Goal: Information Seeking & Learning: Find specific fact

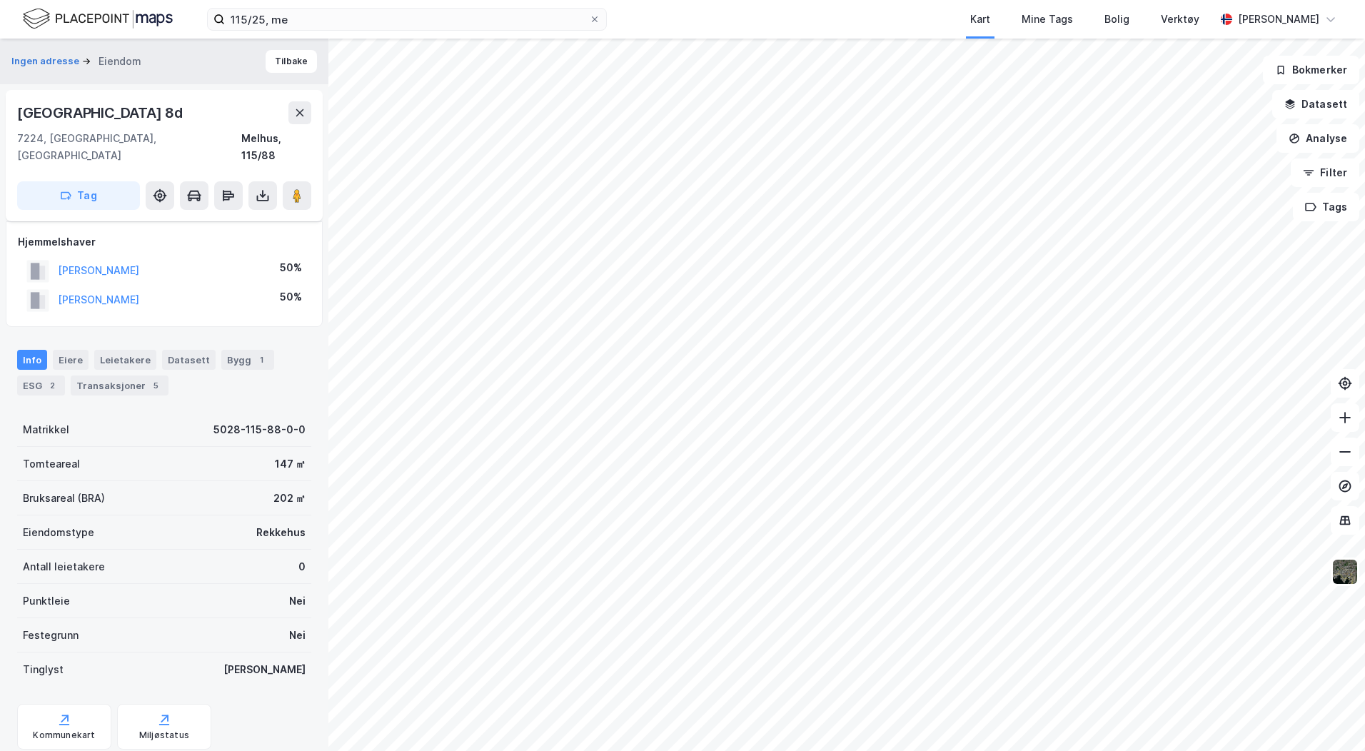
scroll to position [86, 0]
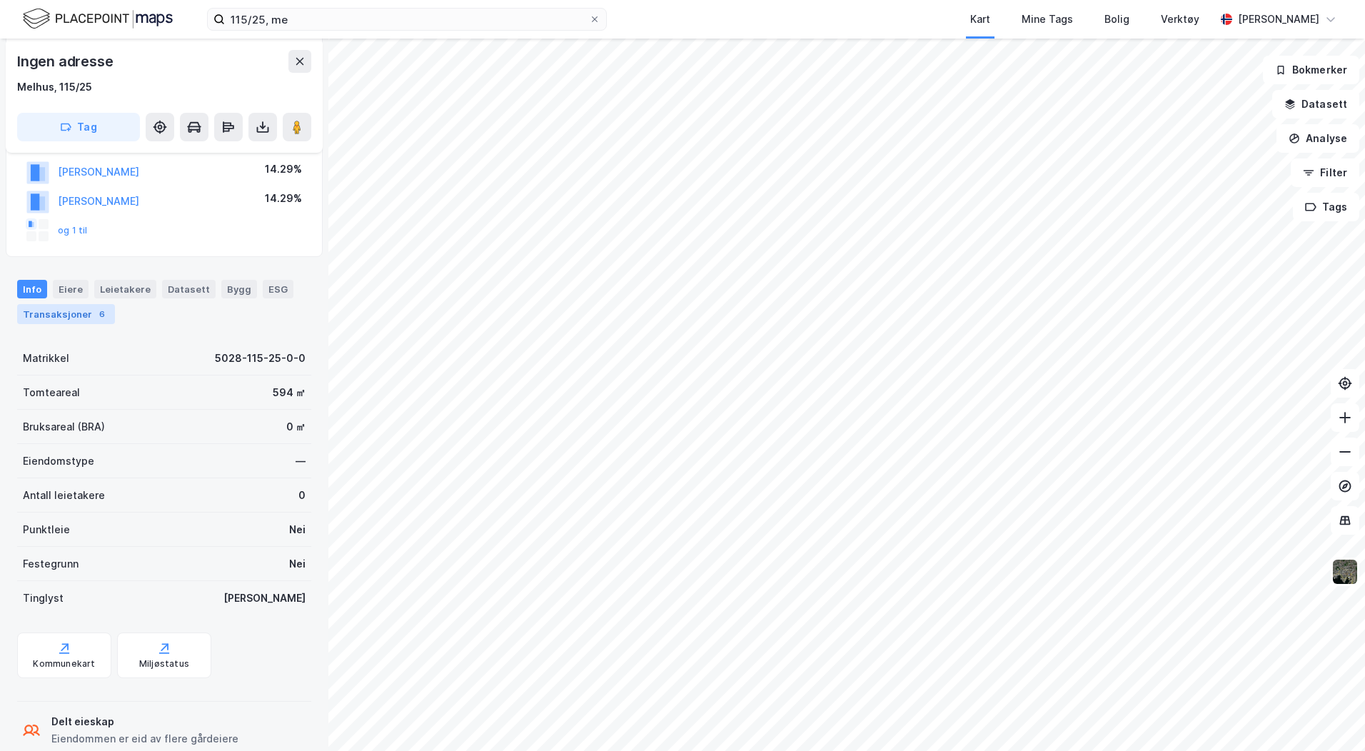
scroll to position [228, 0]
click at [75, 286] on div "Eiere" at bounding box center [71, 286] width 36 height 19
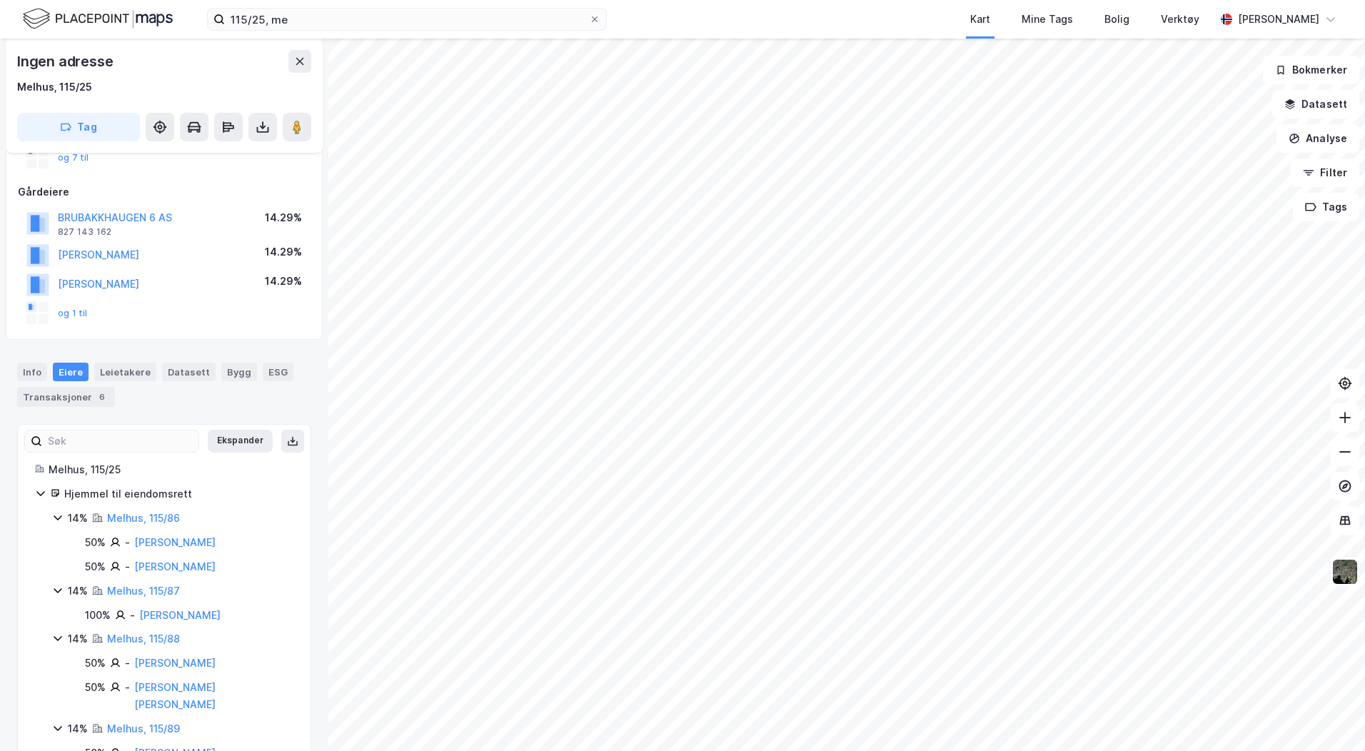
scroll to position [286, 0]
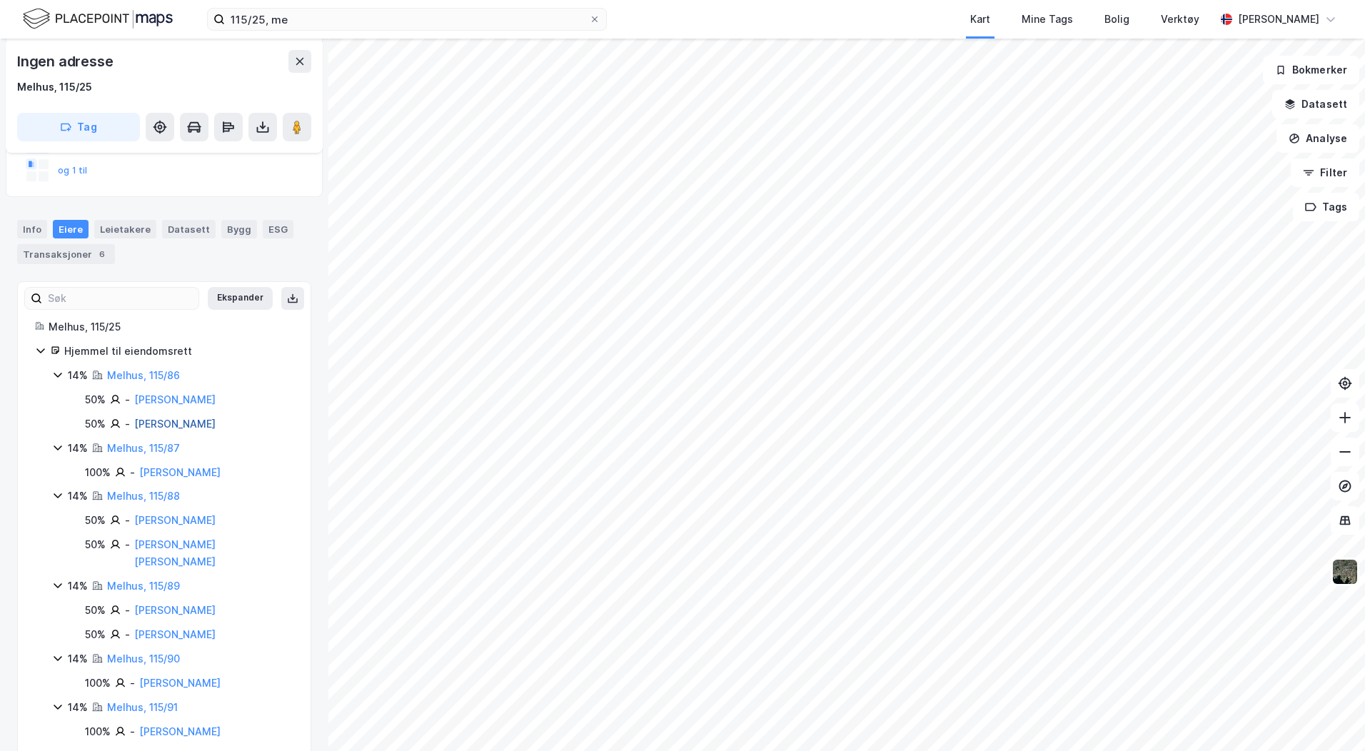
click at [137, 420] on link "[PERSON_NAME]" at bounding box center [174, 424] width 81 height 12
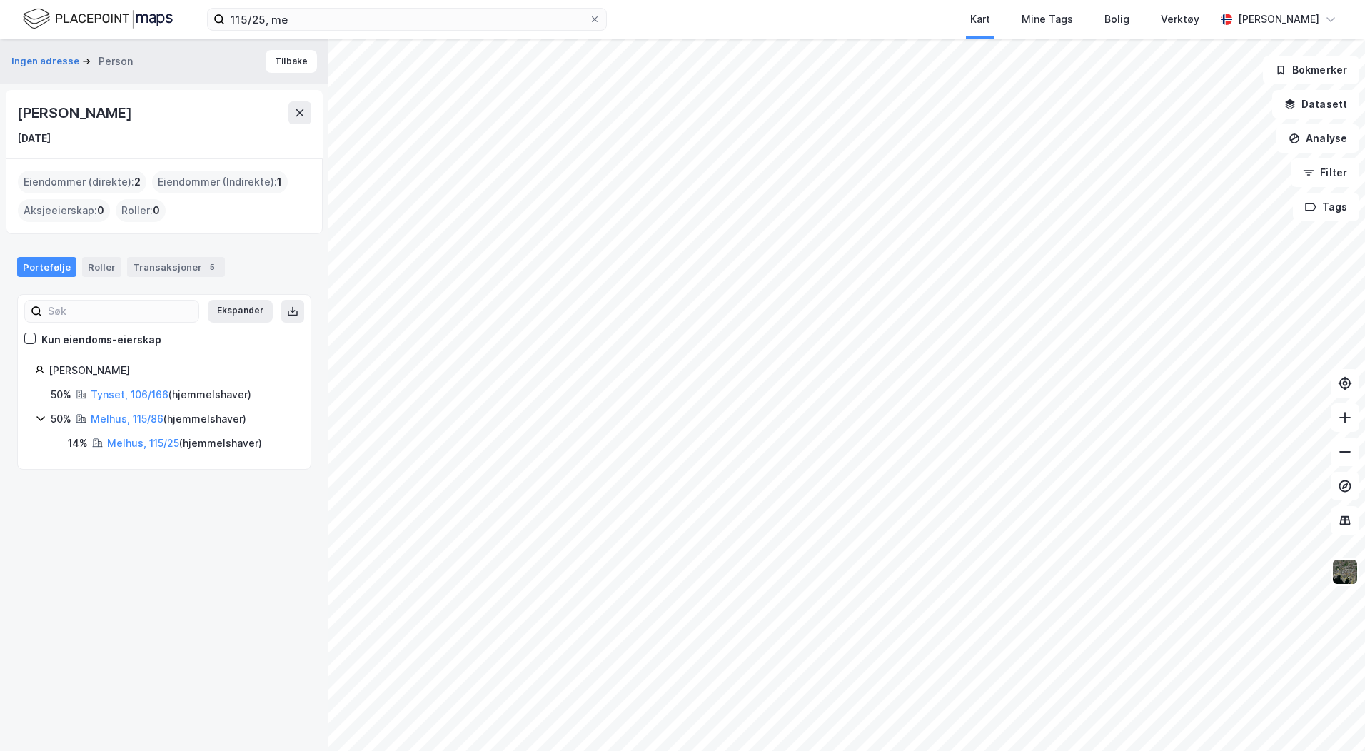
click at [271, 48] on div "Ingen adresse Person Tilbake" at bounding box center [164, 62] width 328 height 46
click at [266, 56] on button "Tilbake" at bounding box center [291, 61] width 51 height 23
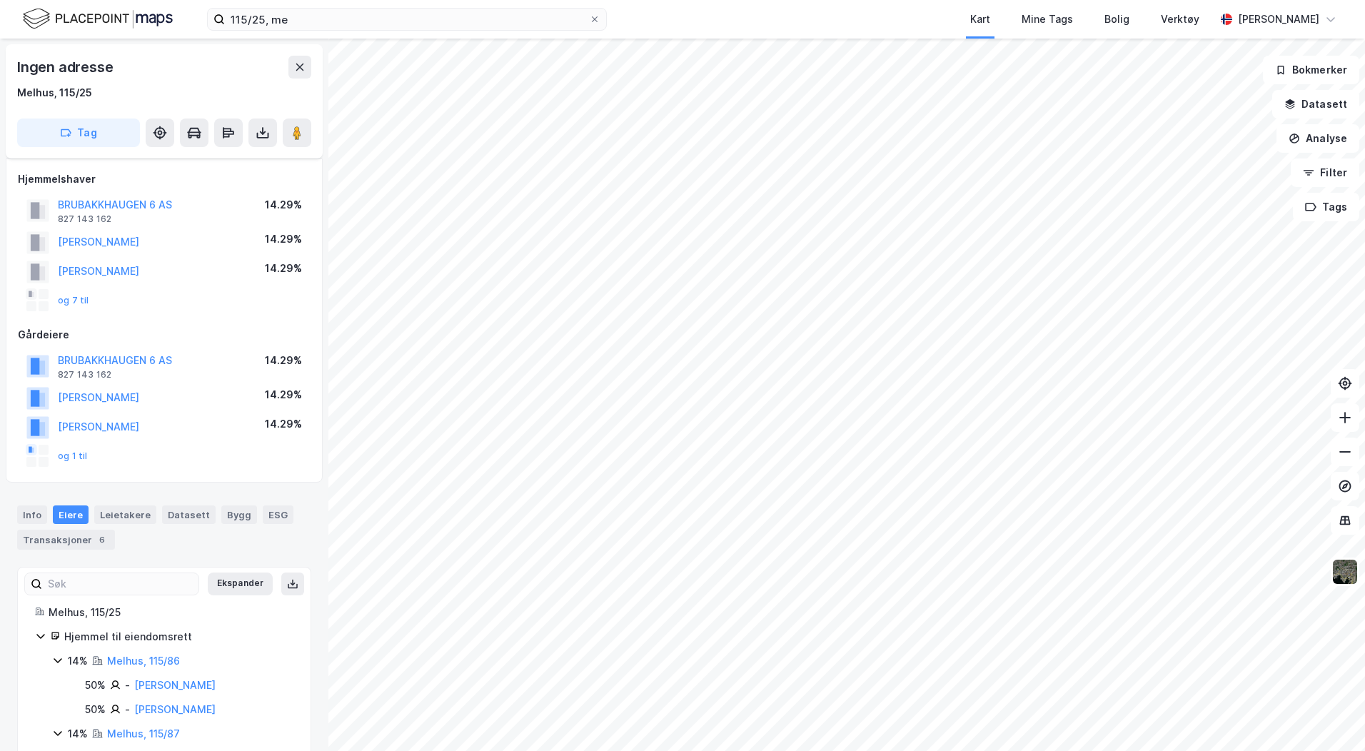
scroll to position [286, 0]
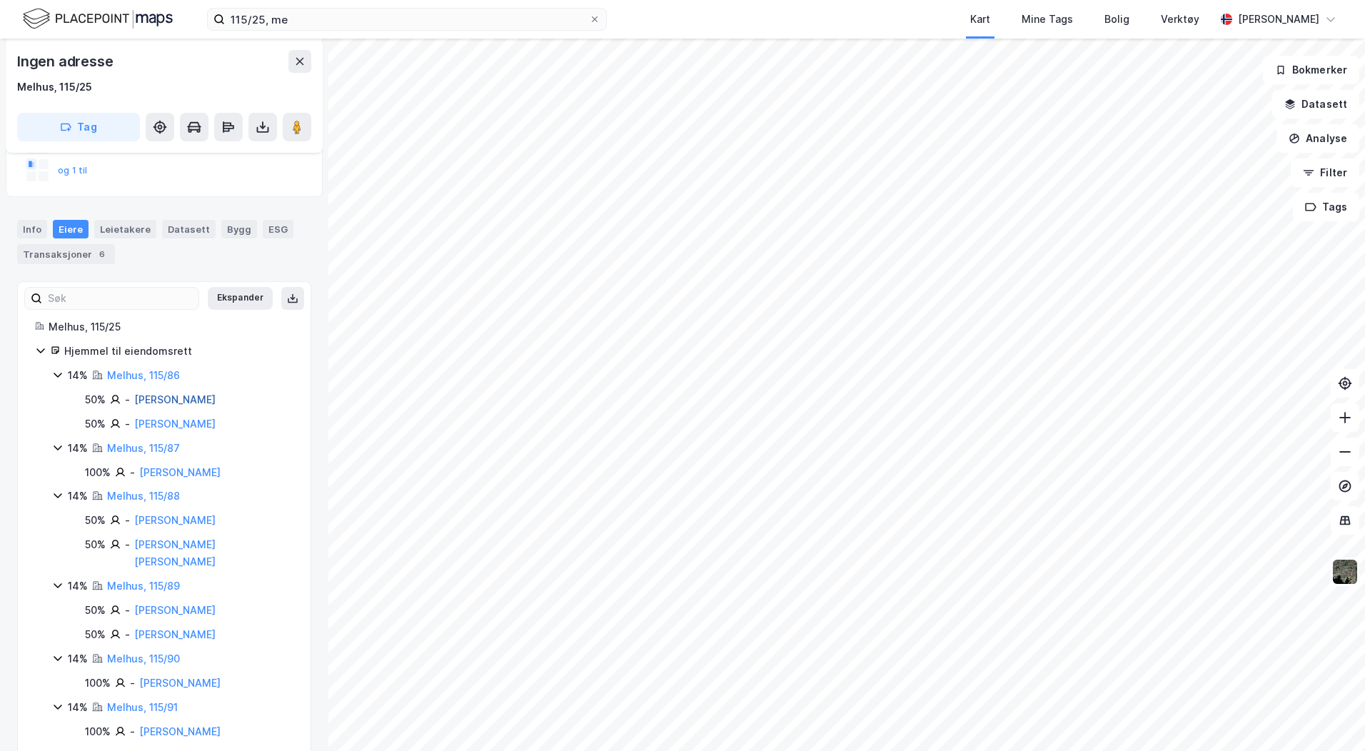
click at [136, 396] on link "[PERSON_NAME]" at bounding box center [174, 399] width 81 height 12
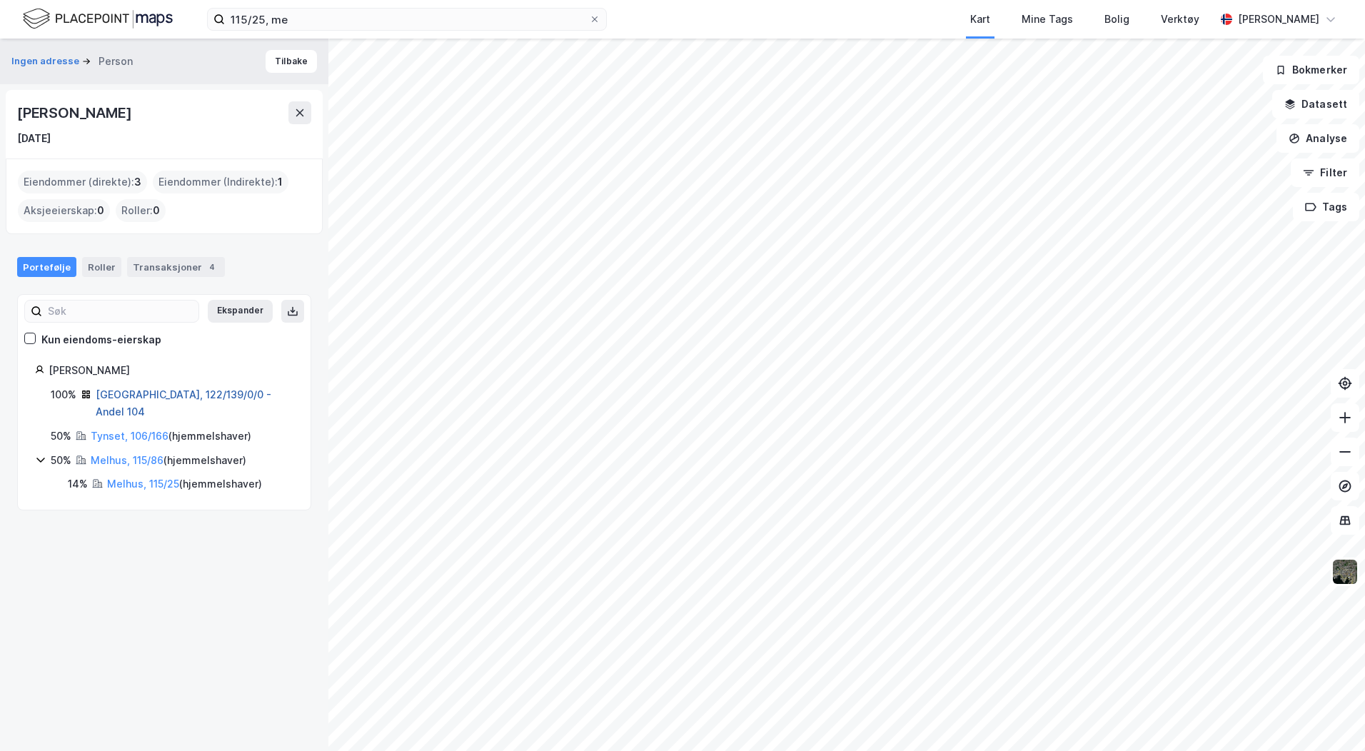
click at [118, 393] on link "[GEOGRAPHIC_DATA], 122/139/0/0 - Andel 104" at bounding box center [184, 402] width 176 height 29
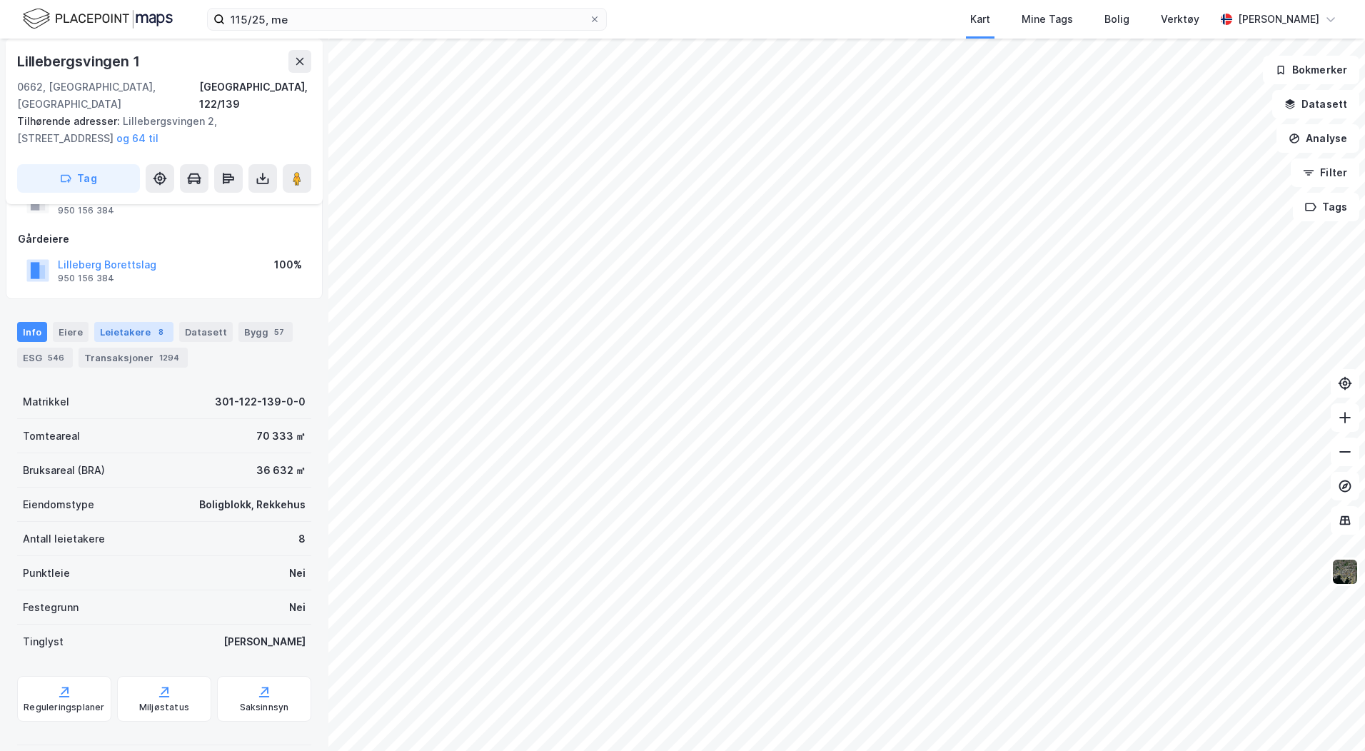
scroll to position [34, 0]
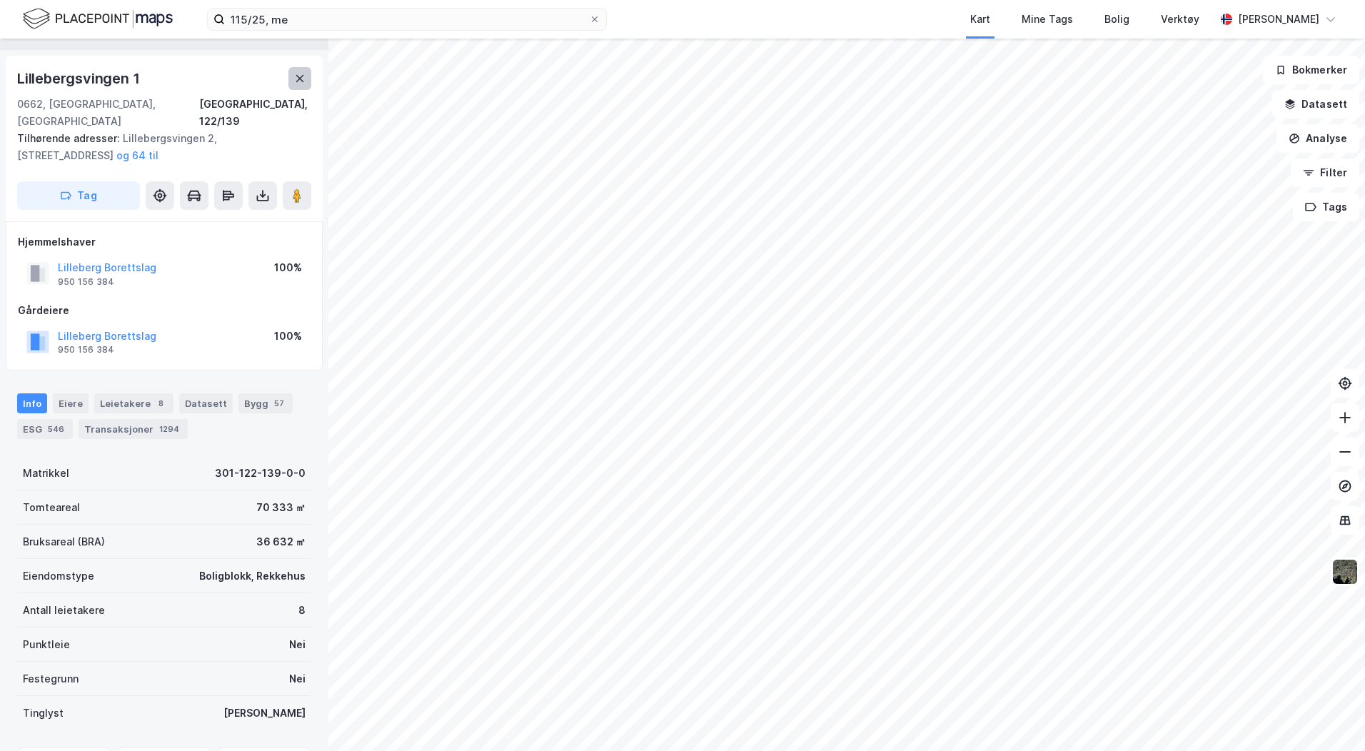
click at [293, 81] on button at bounding box center [299, 78] width 23 height 23
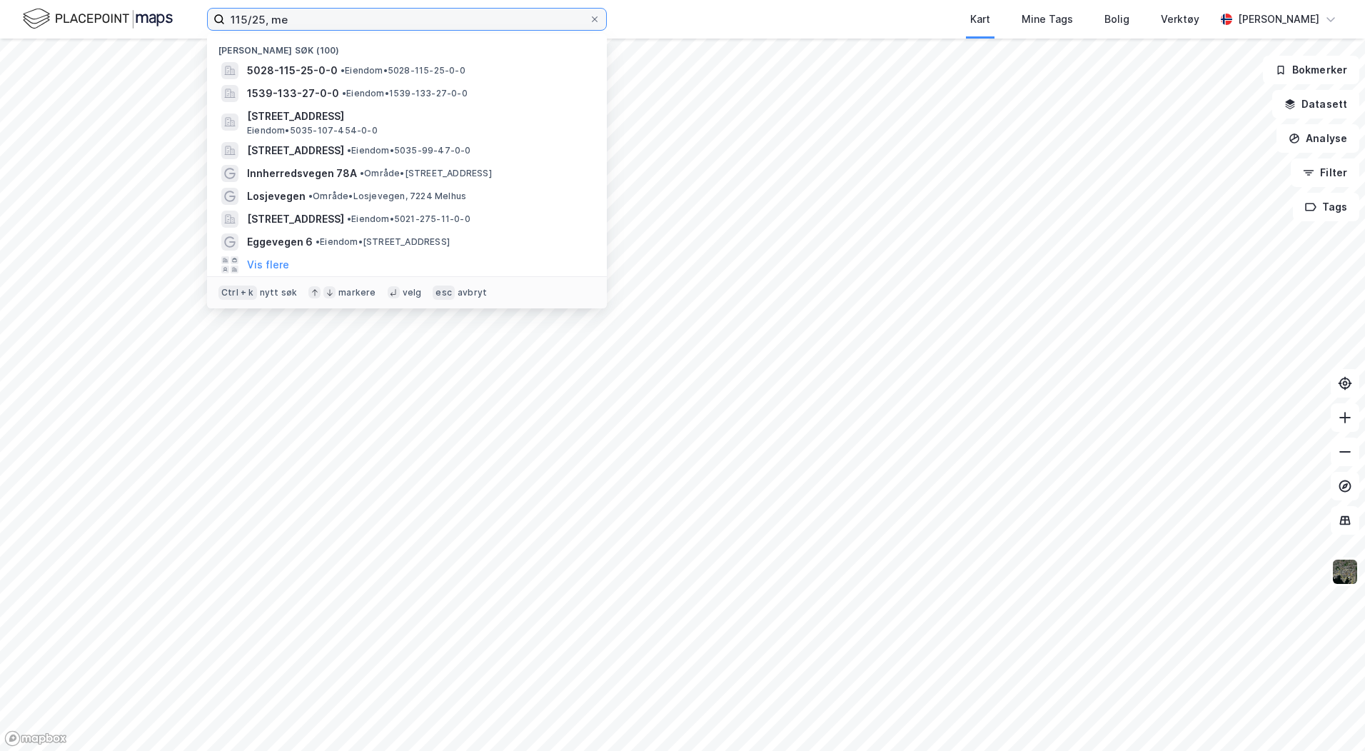
click at [321, 25] on input "115/25, me" at bounding box center [407, 19] width 364 height 21
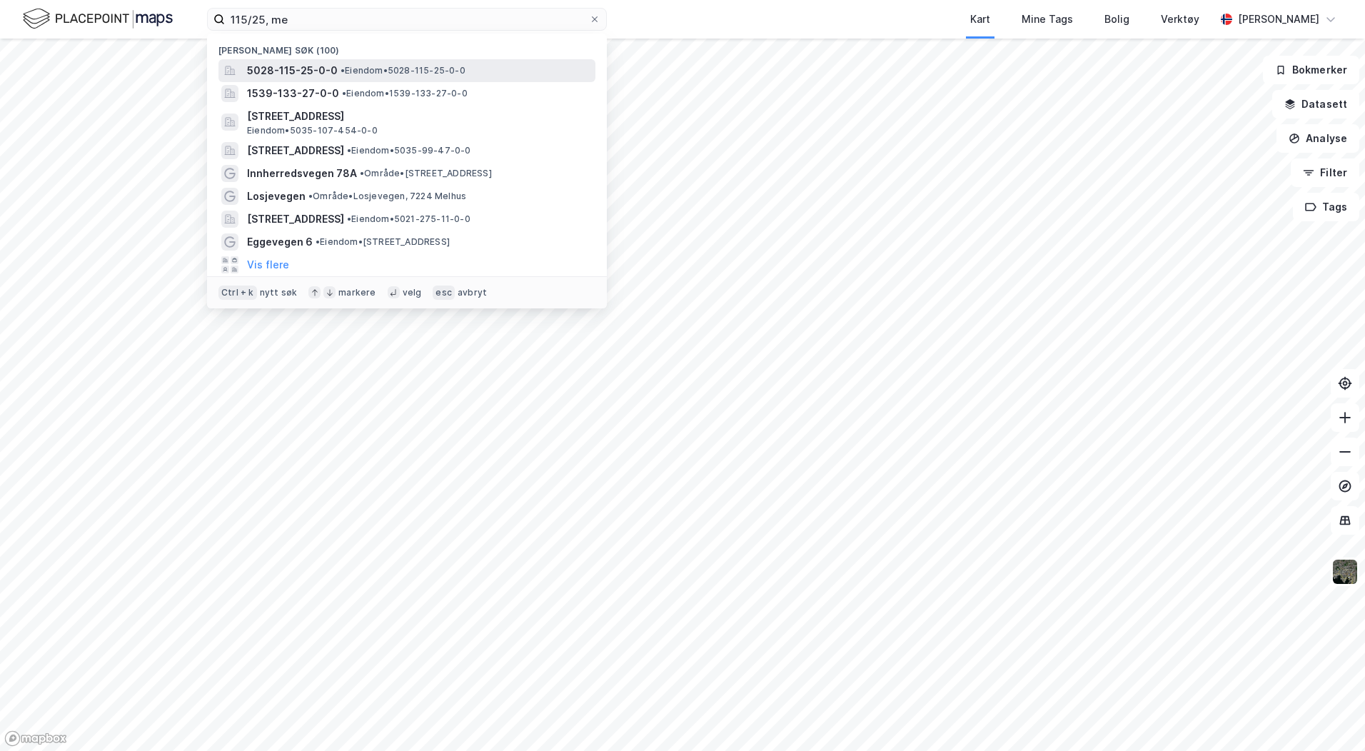
click at [326, 60] on div "5028-115-25-0-0 • Eiendom • 5028-115-25-0-0" at bounding box center [406, 70] width 377 height 23
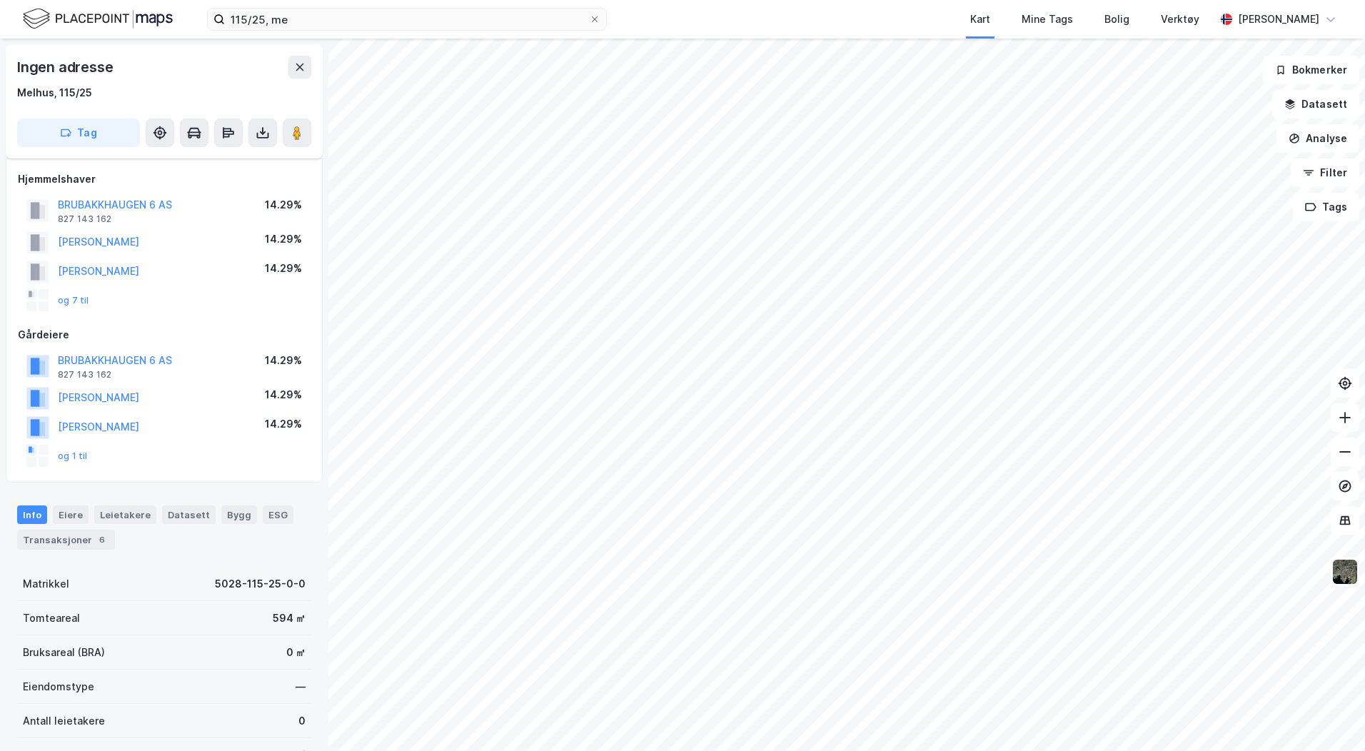
scroll to position [34, 0]
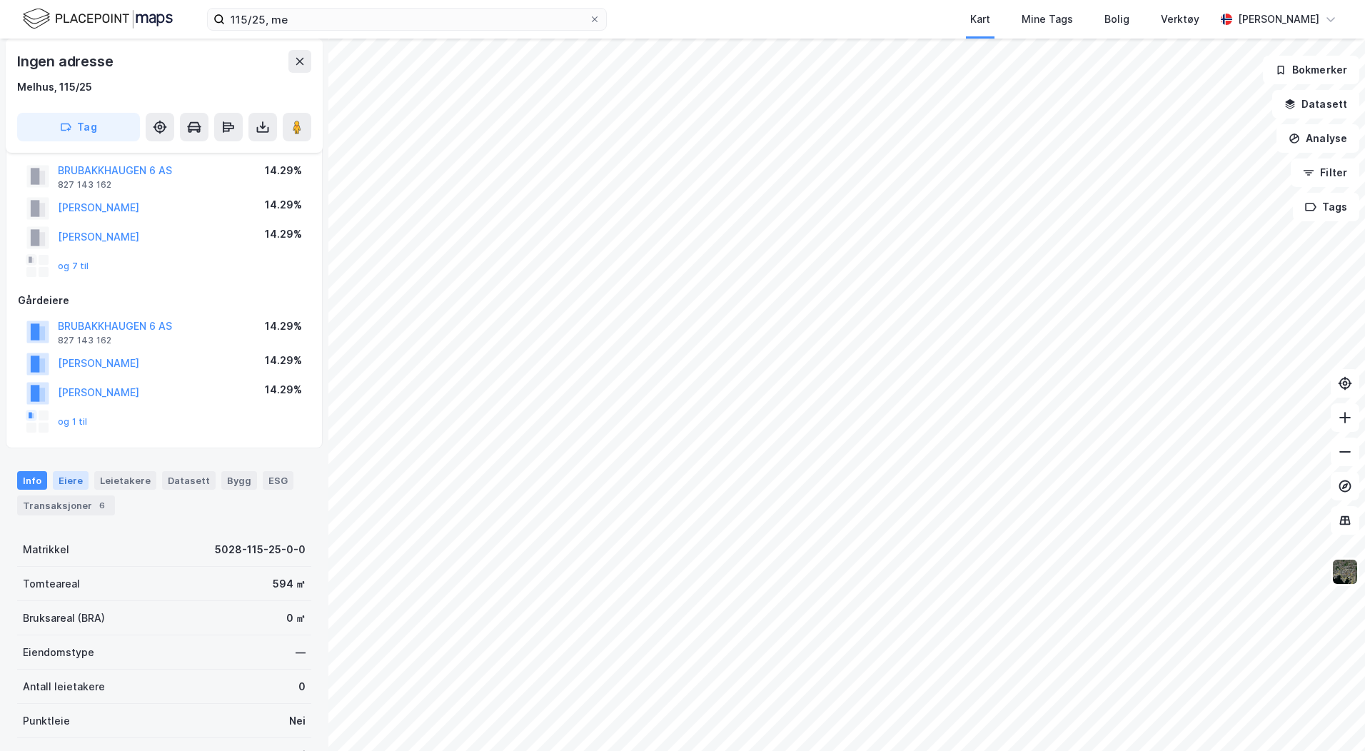
click at [75, 485] on div "Eiere" at bounding box center [71, 480] width 36 height 19
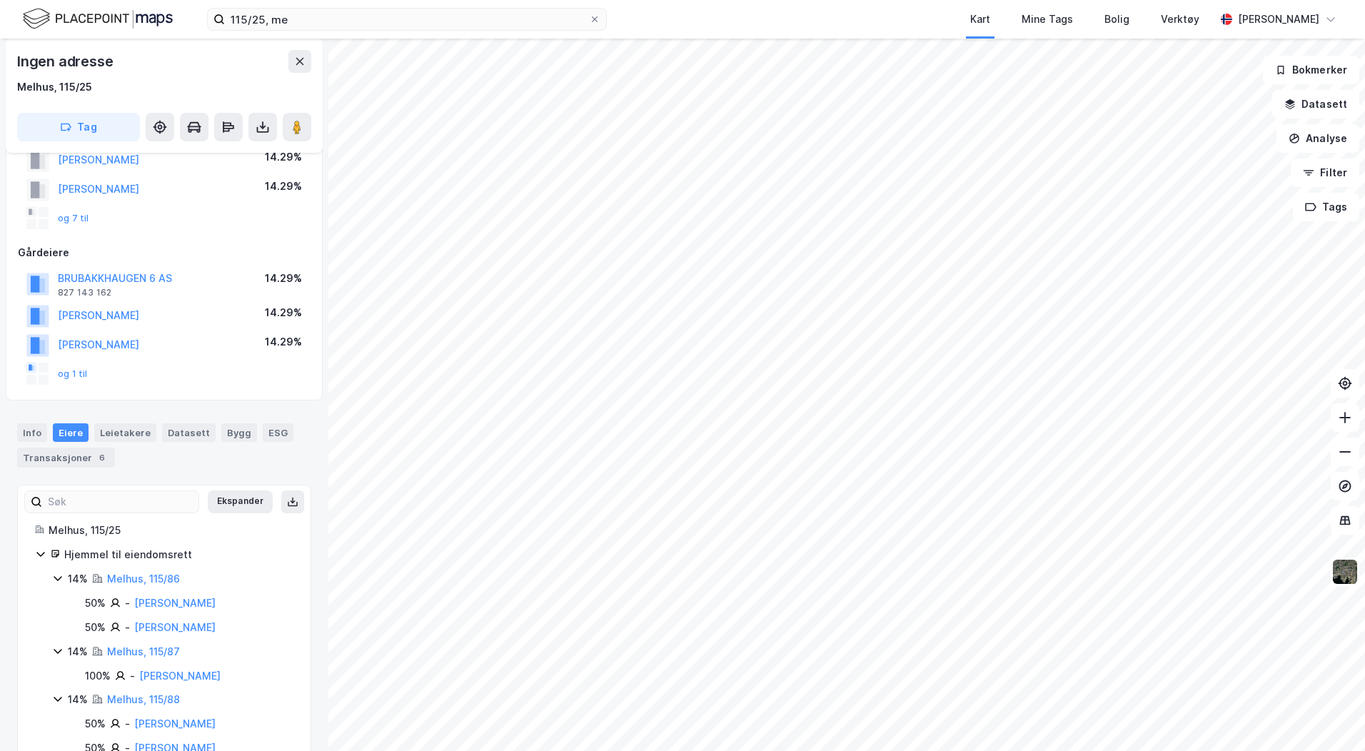
scroll to position [106, 0]
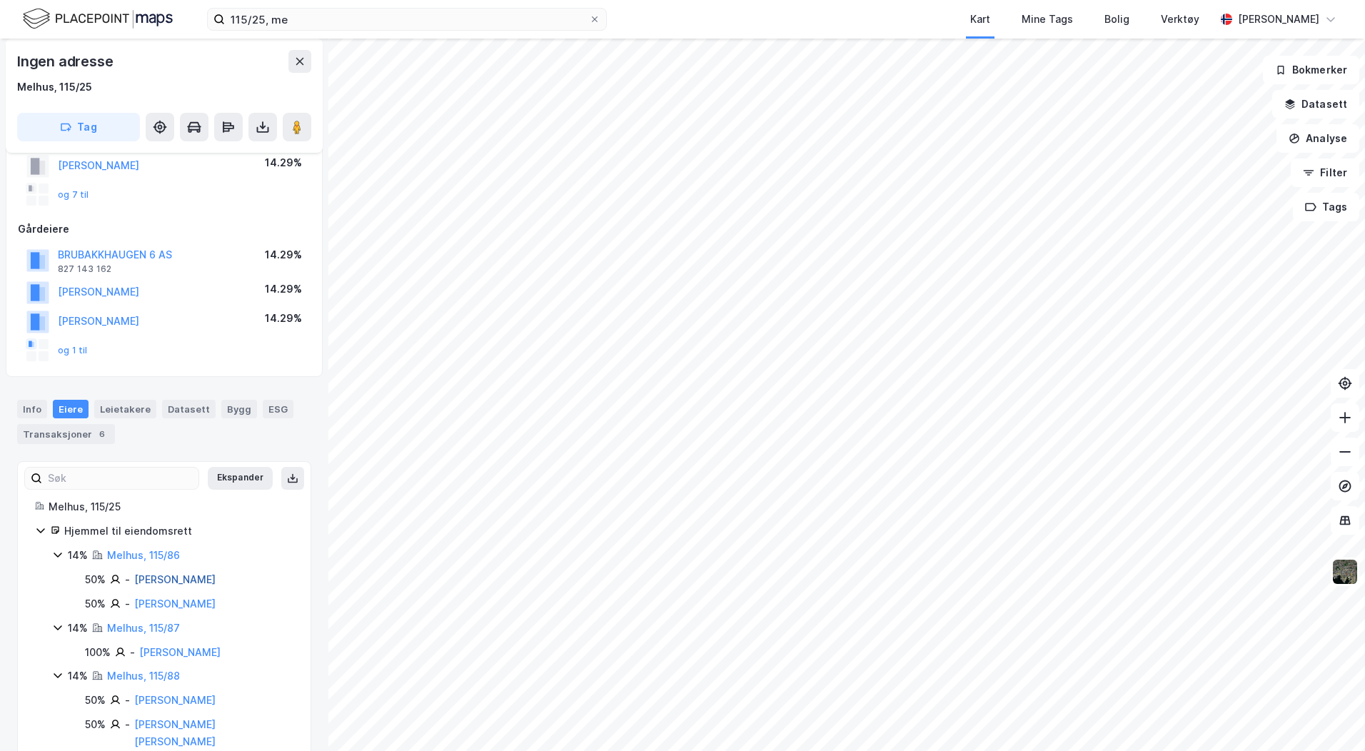
click at [154, 580] on link "[PERSON_NAME]" at bounding box center [174, 579] width 81 height 12
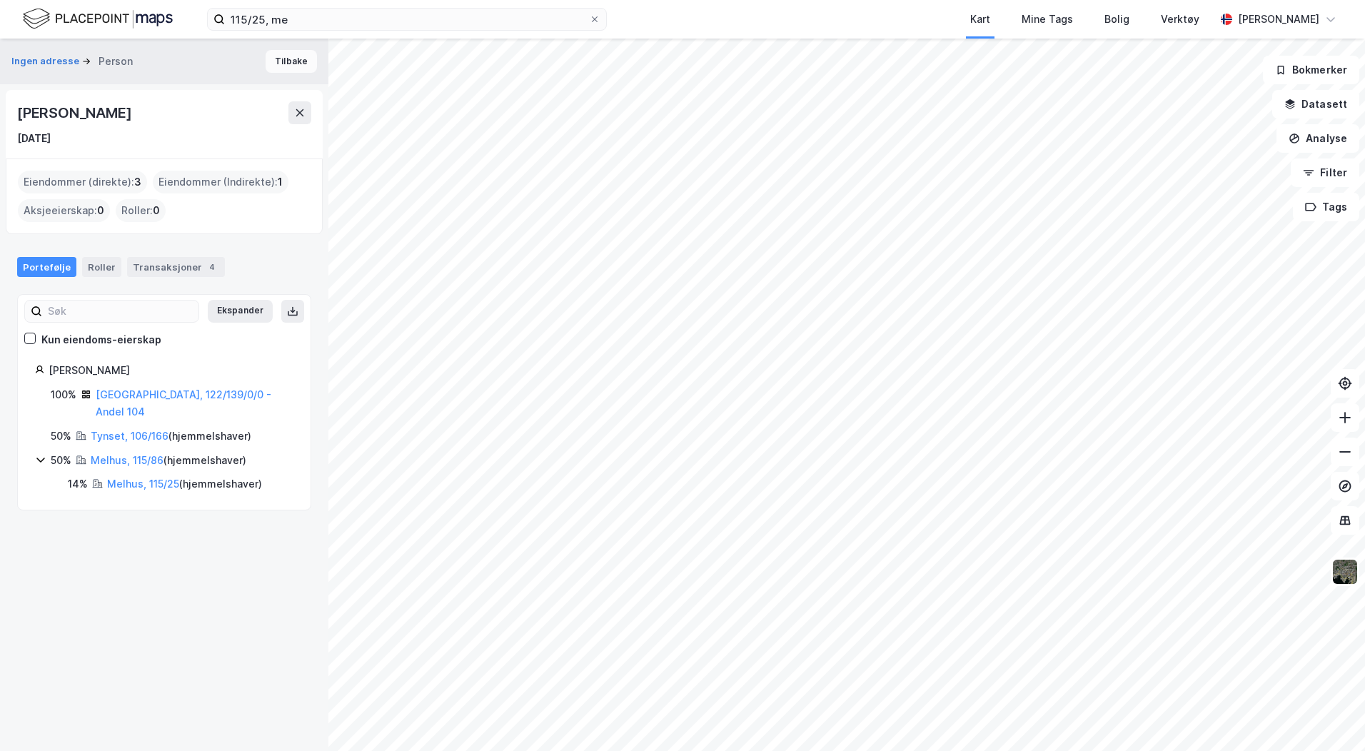
click at [296, 66] on button "Tilbake" at bounding box center [291, 61] width 51 height 23
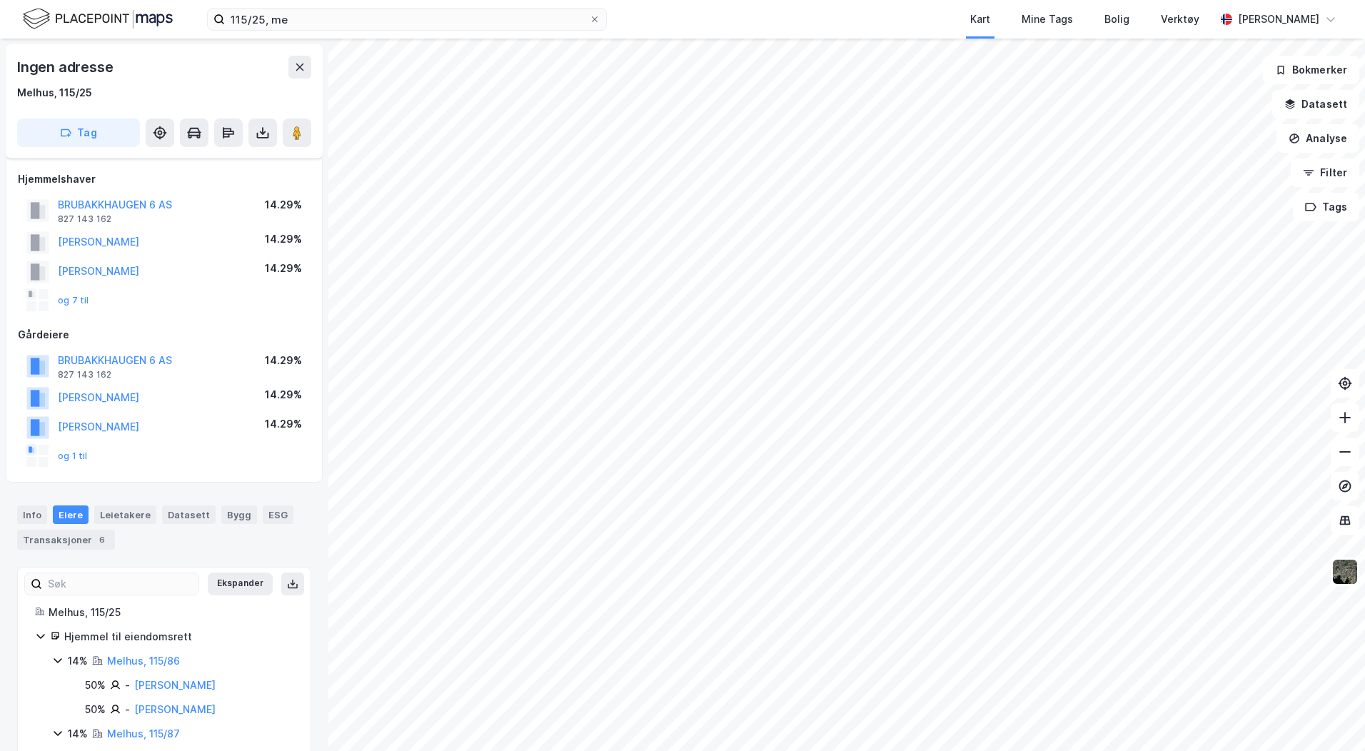
scroll to position [106, 0]
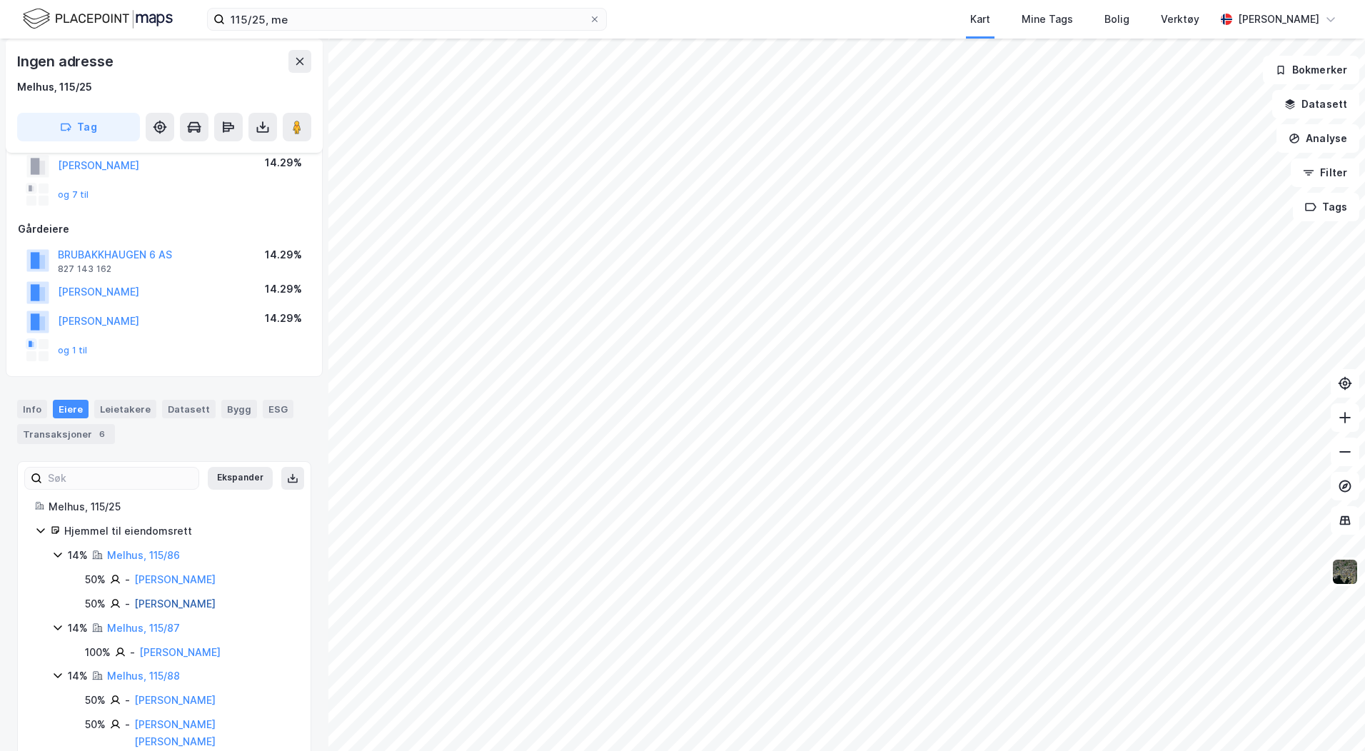
click at [165, 601] on link "[PERSON_NAME]" at bounding box center [174, 604] width 81 height 12
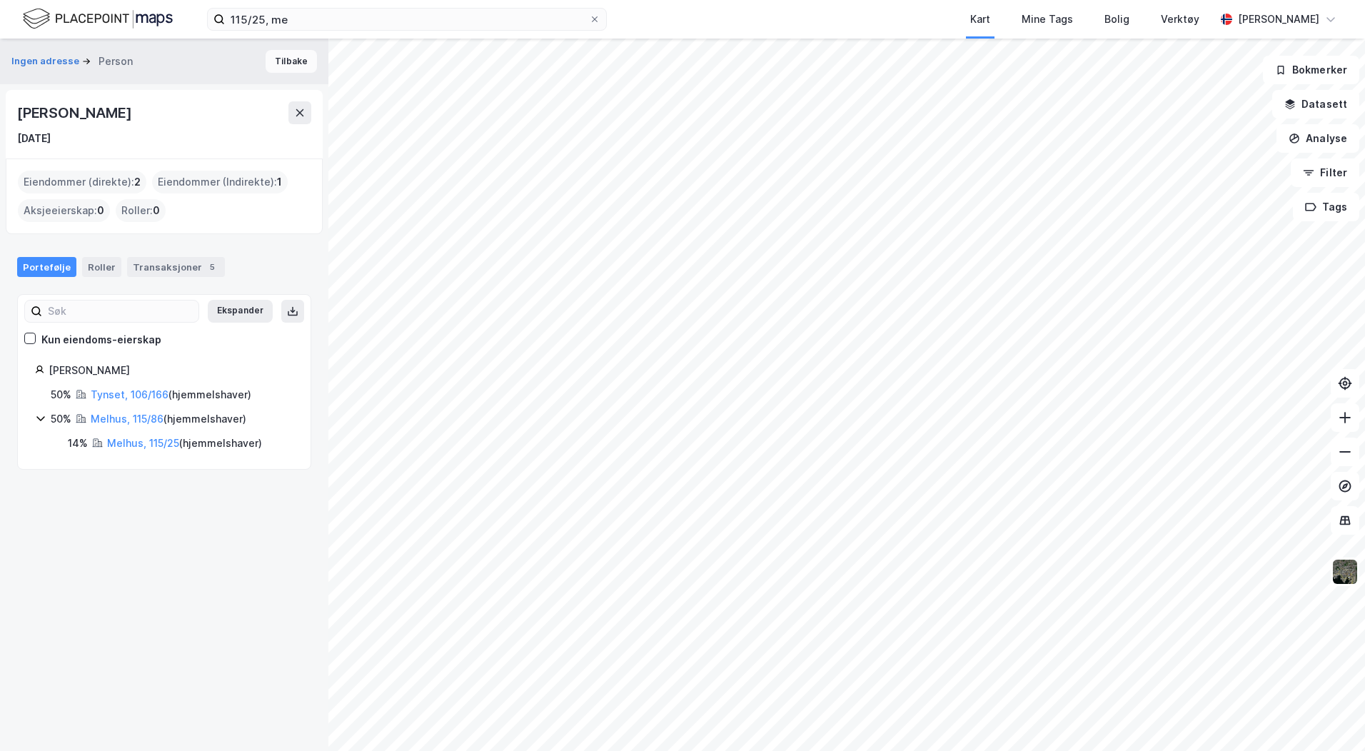
click at [290, 64] on button "Tilbake" at bounding box center [291, 61] width 51 height 23
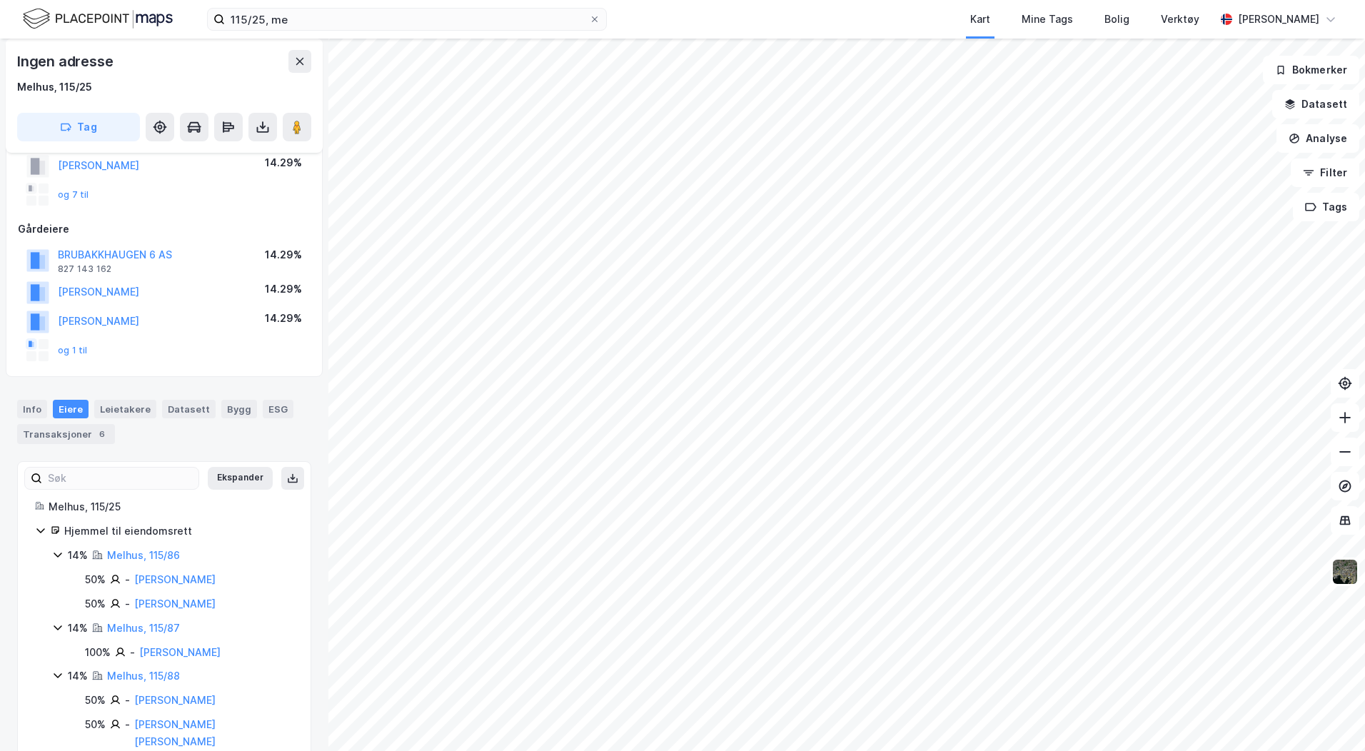
scroll to position [177, 0]
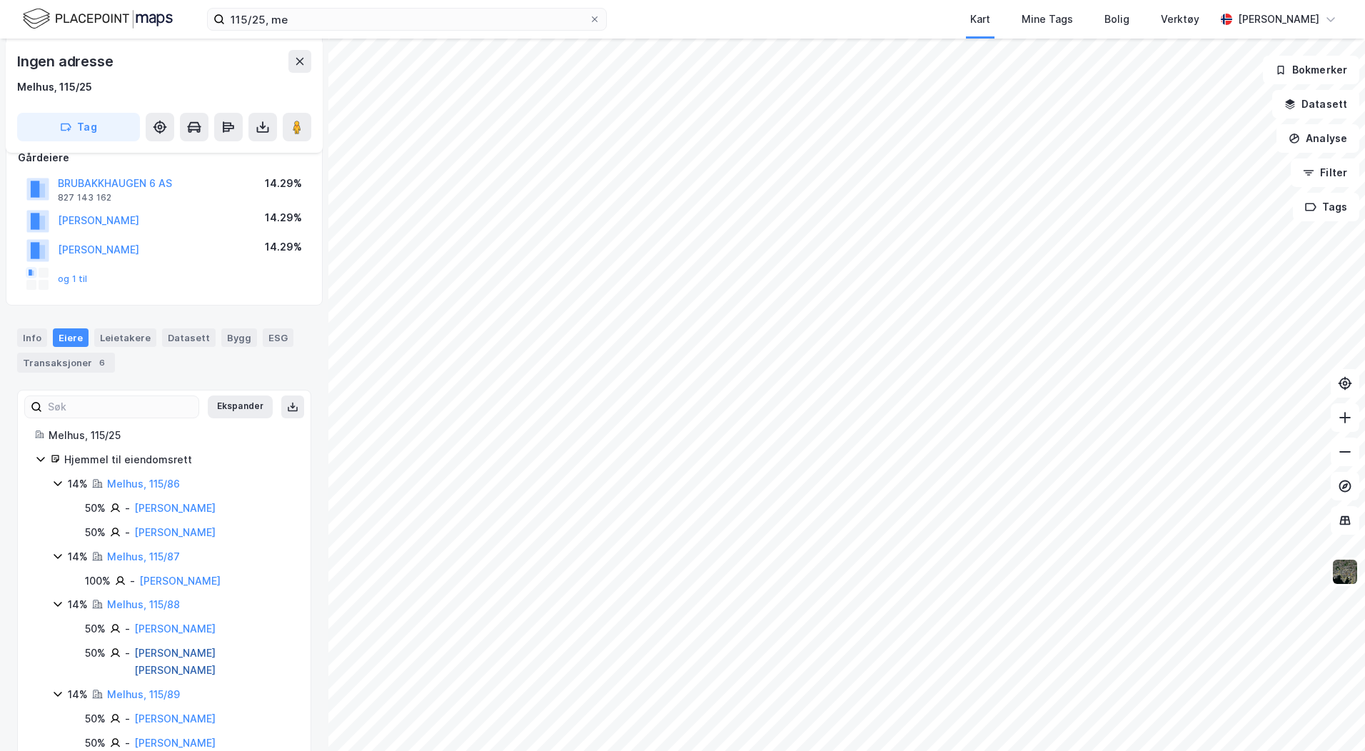
click at [178, 653] on link "[PERSON_NAME] [PERSON_NAME]" at bounding box center [174, 661] width 81 height 29
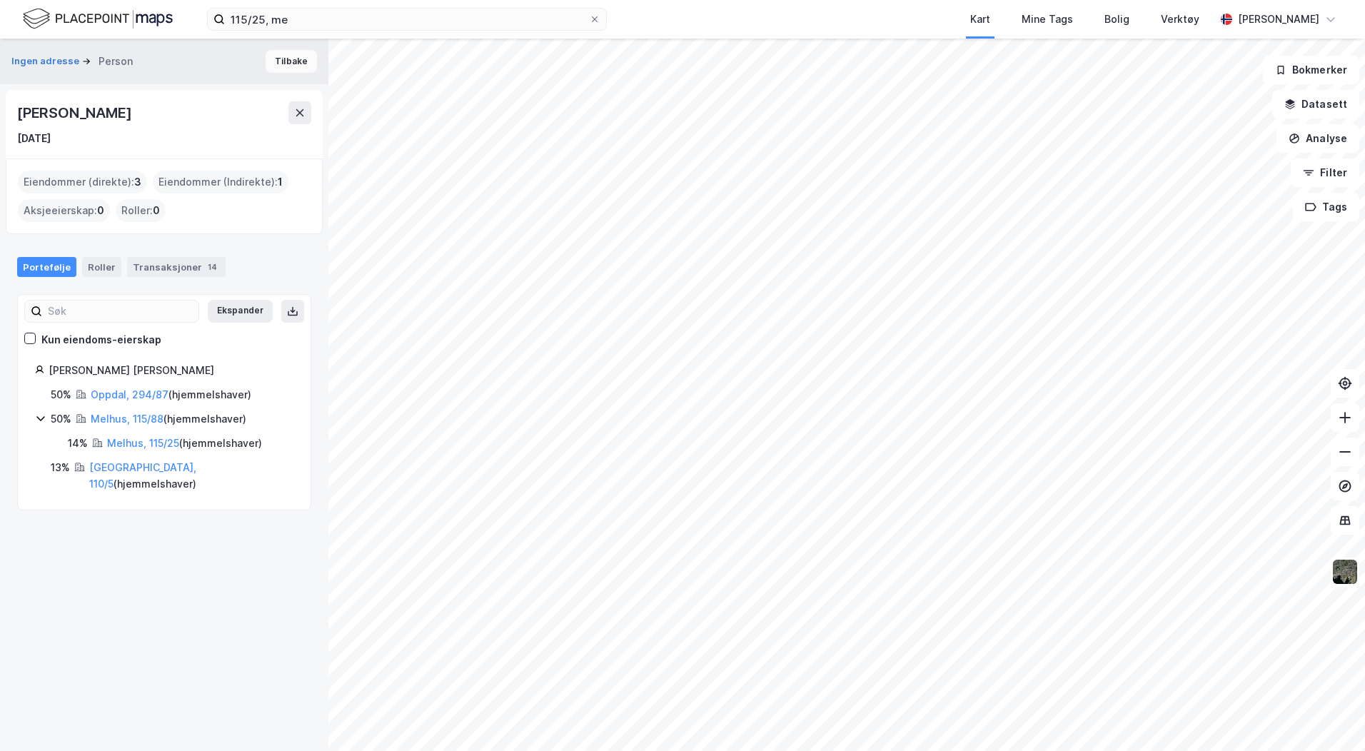
click at [288, 60] on button "Tilbake" at bounding box center [291, 61] width 51 height 23
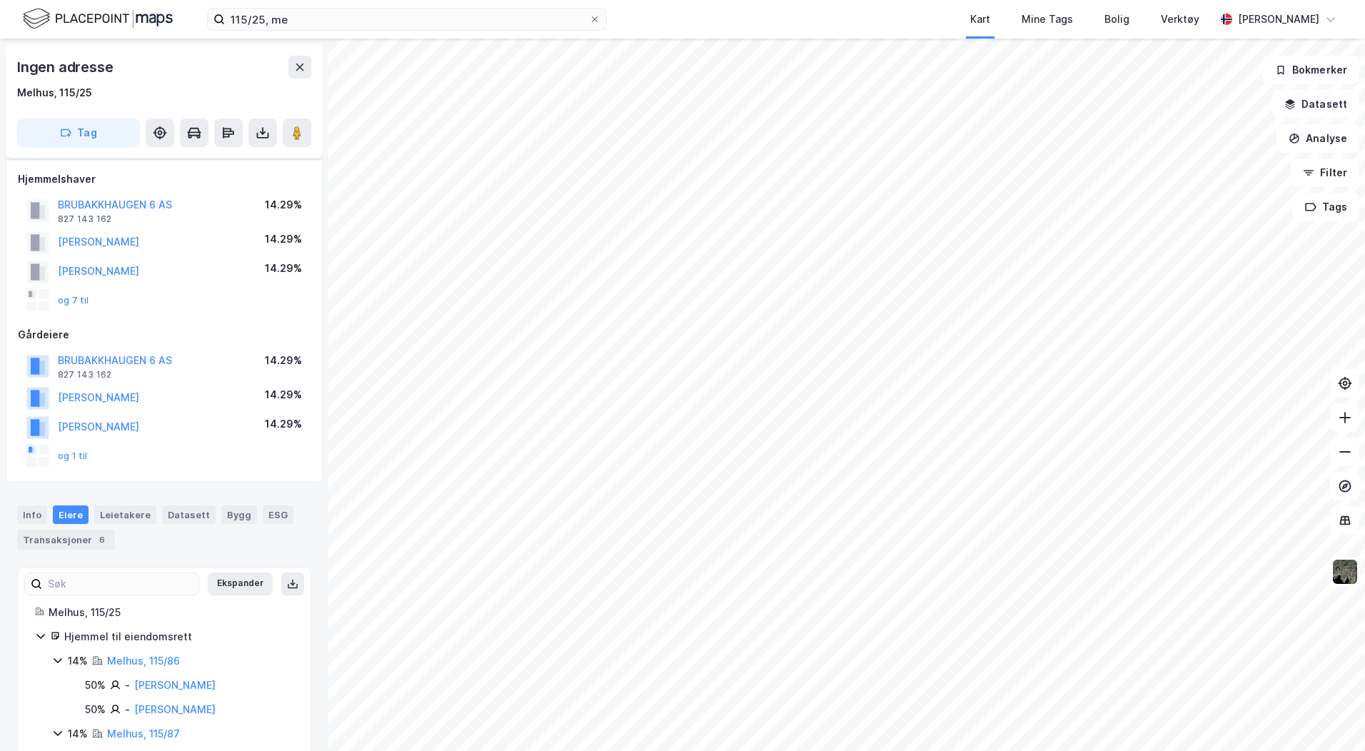
scroll to position [177, 0]
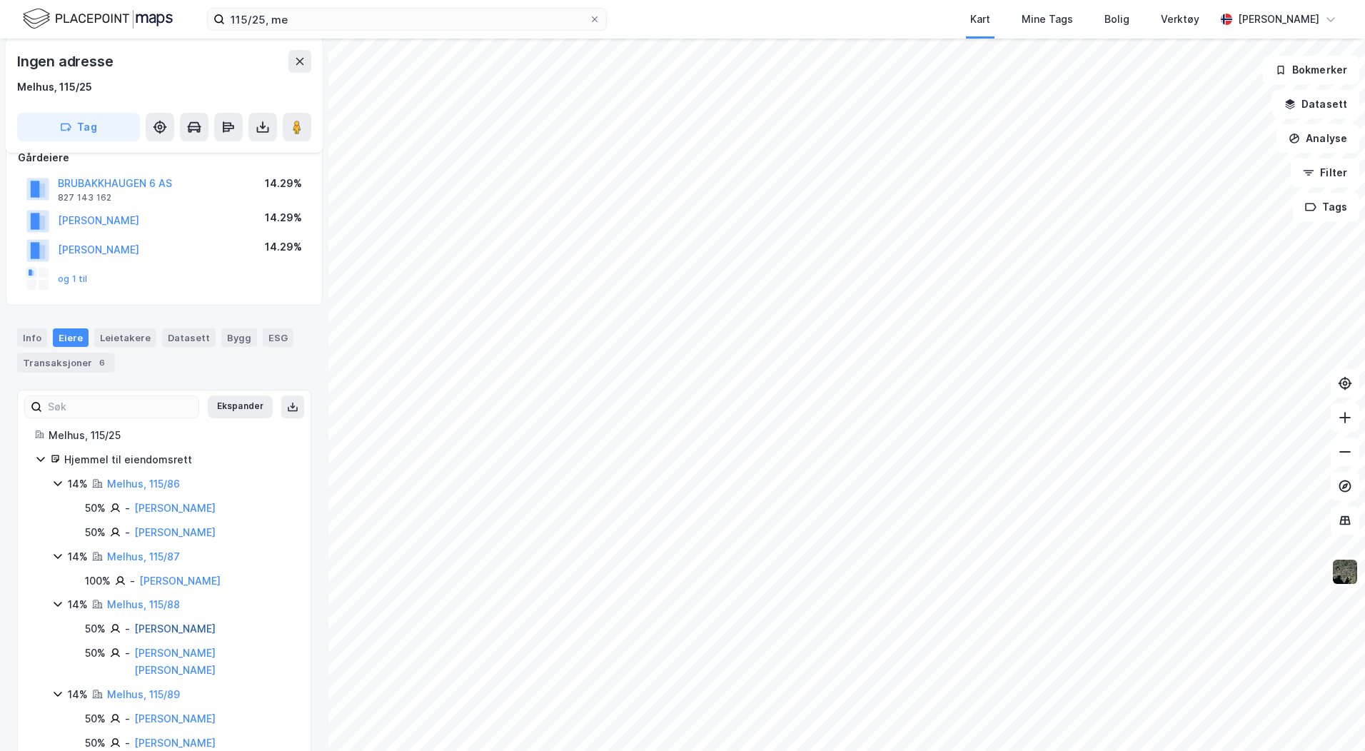
click at [186, 633] on link "[PERSON_NAME]" at bounding box center [174, 629] width 81 height 12
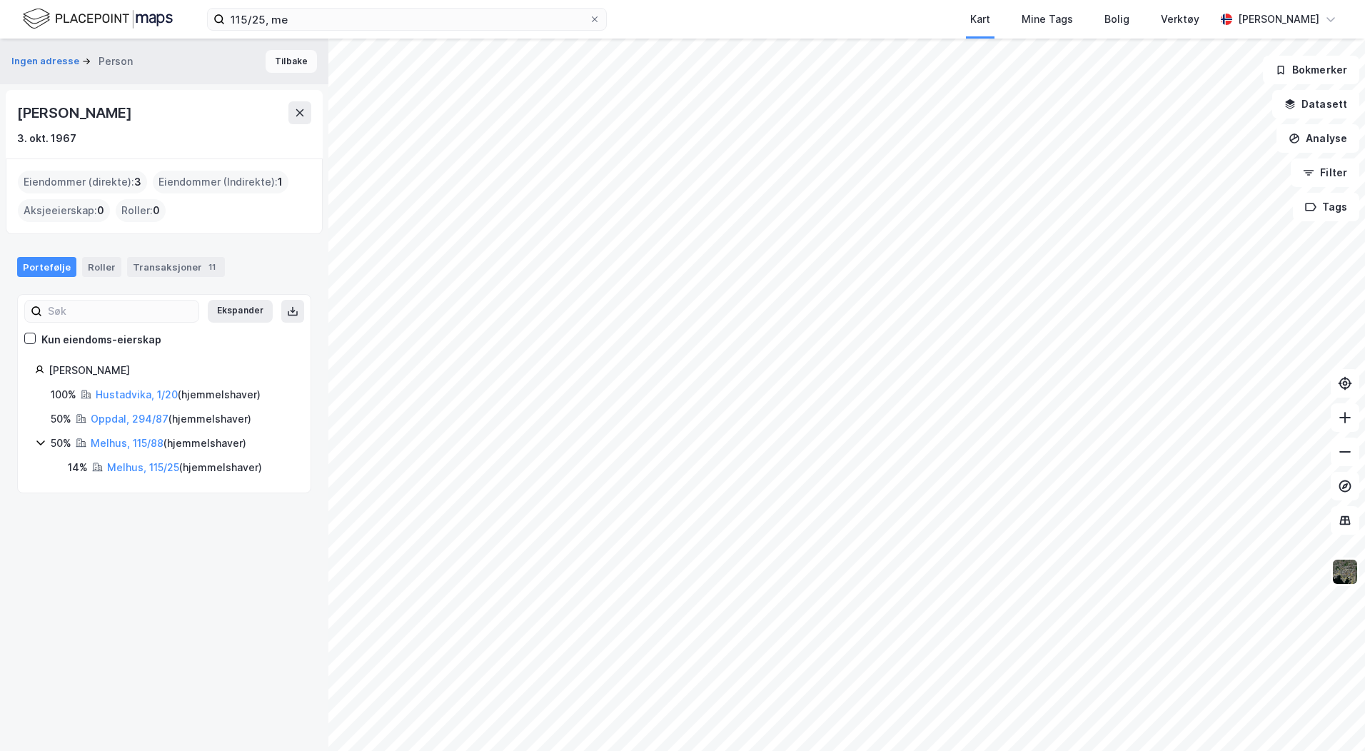
click at [296, 68] on button "Tilbake" at bounding box center [291, 61] width 51 height 23
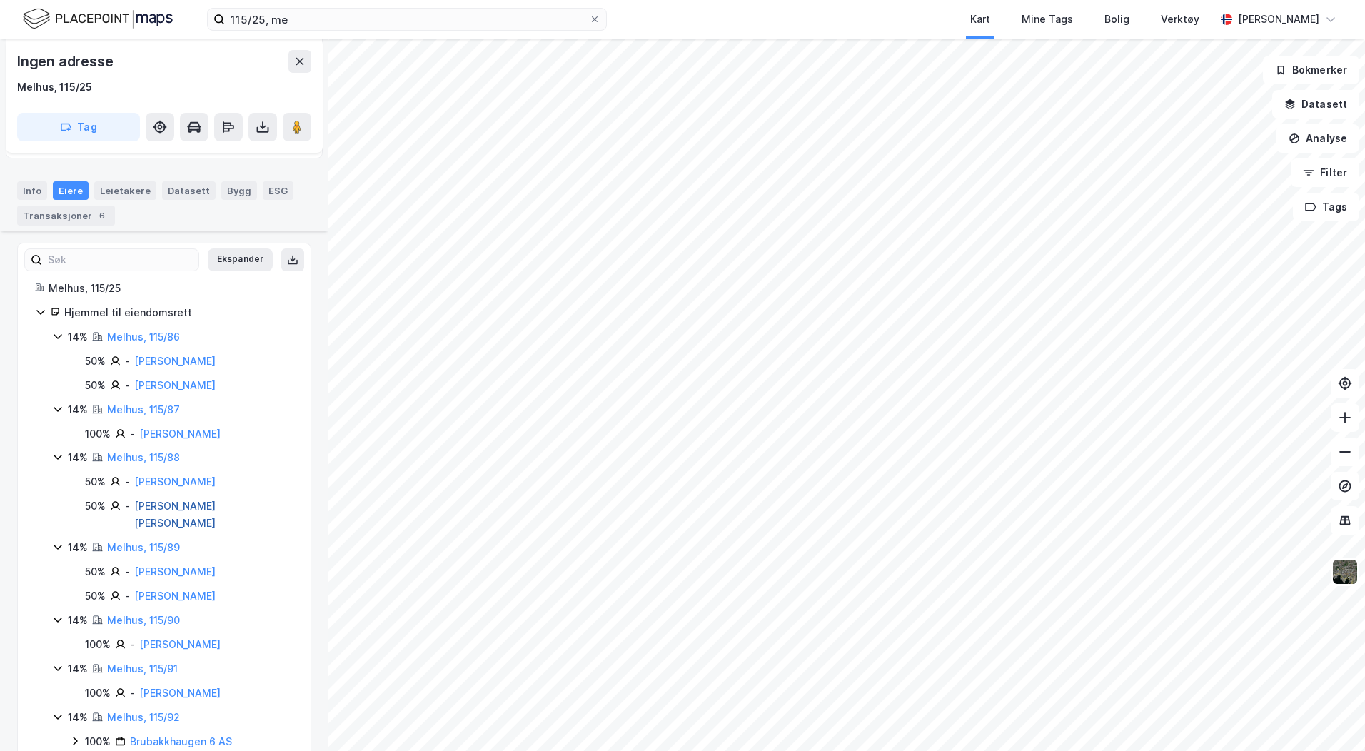
scroll to position [341, 0]
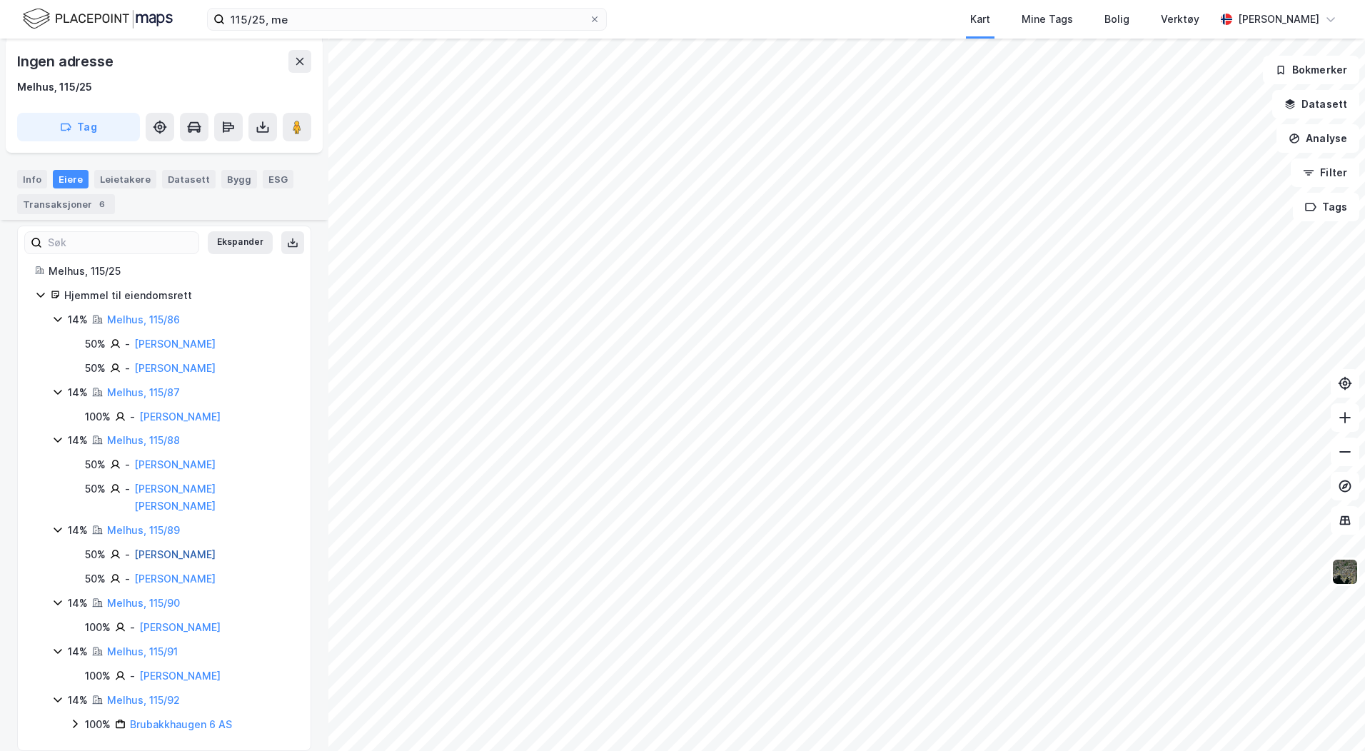
click at [140, 548] on link "[PERSON_NAME]" at bounding box center [174, 554] width 81 height 12
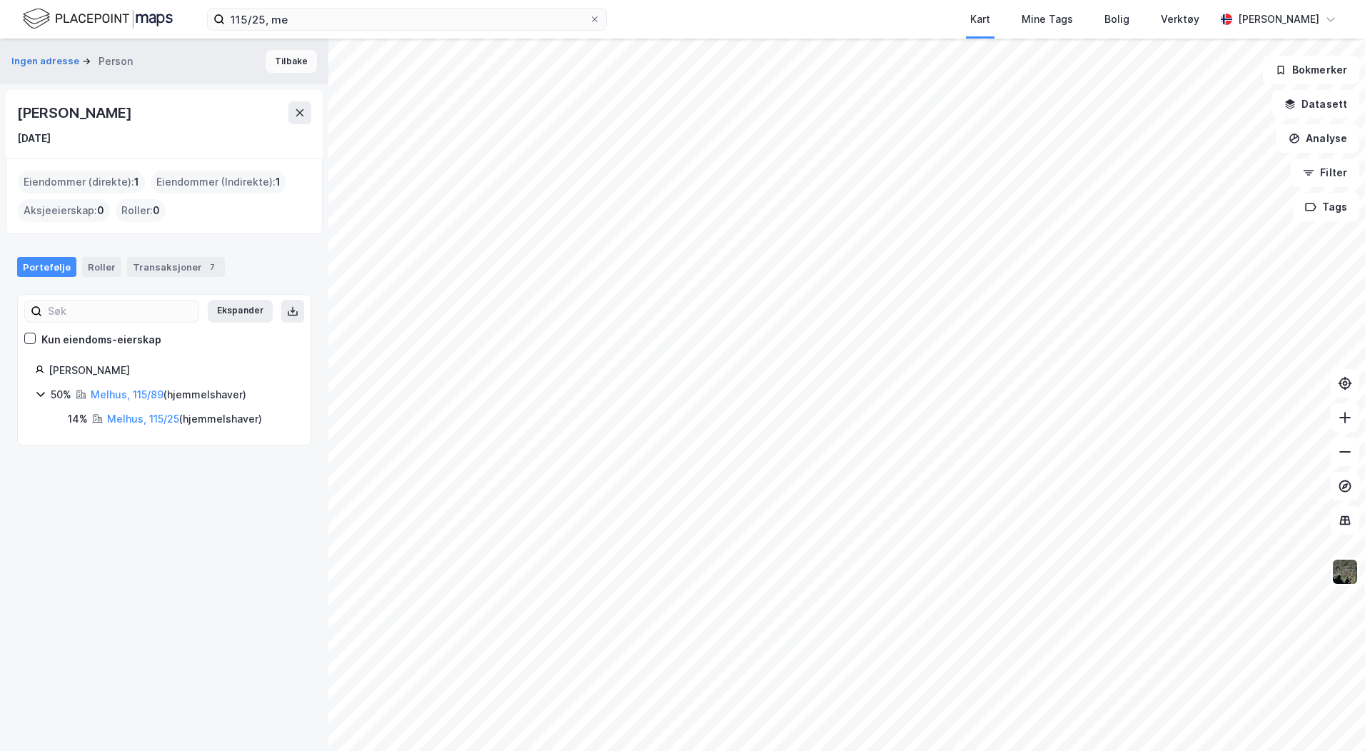
click at [268, 55] on button "Tilbake" at bounding box center [291, 61] width 51 height 23
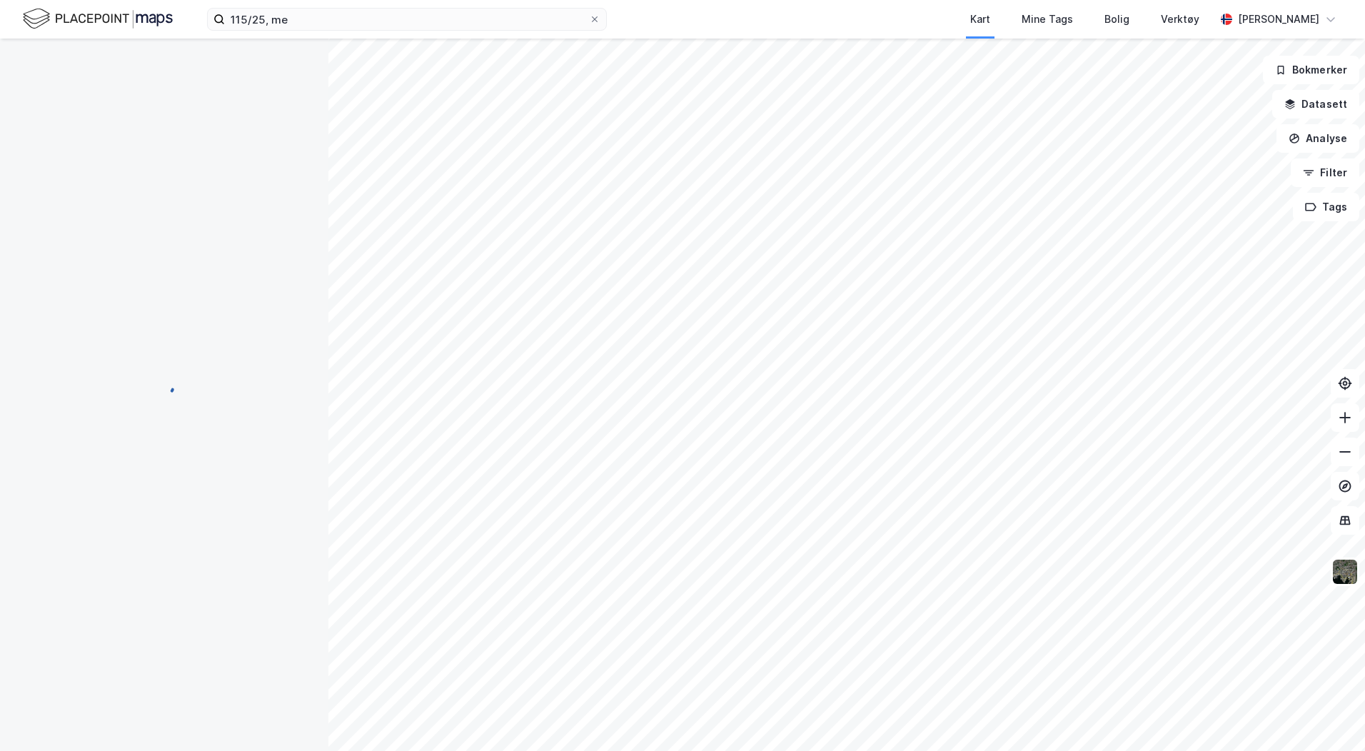
scroll to position [341, 0]
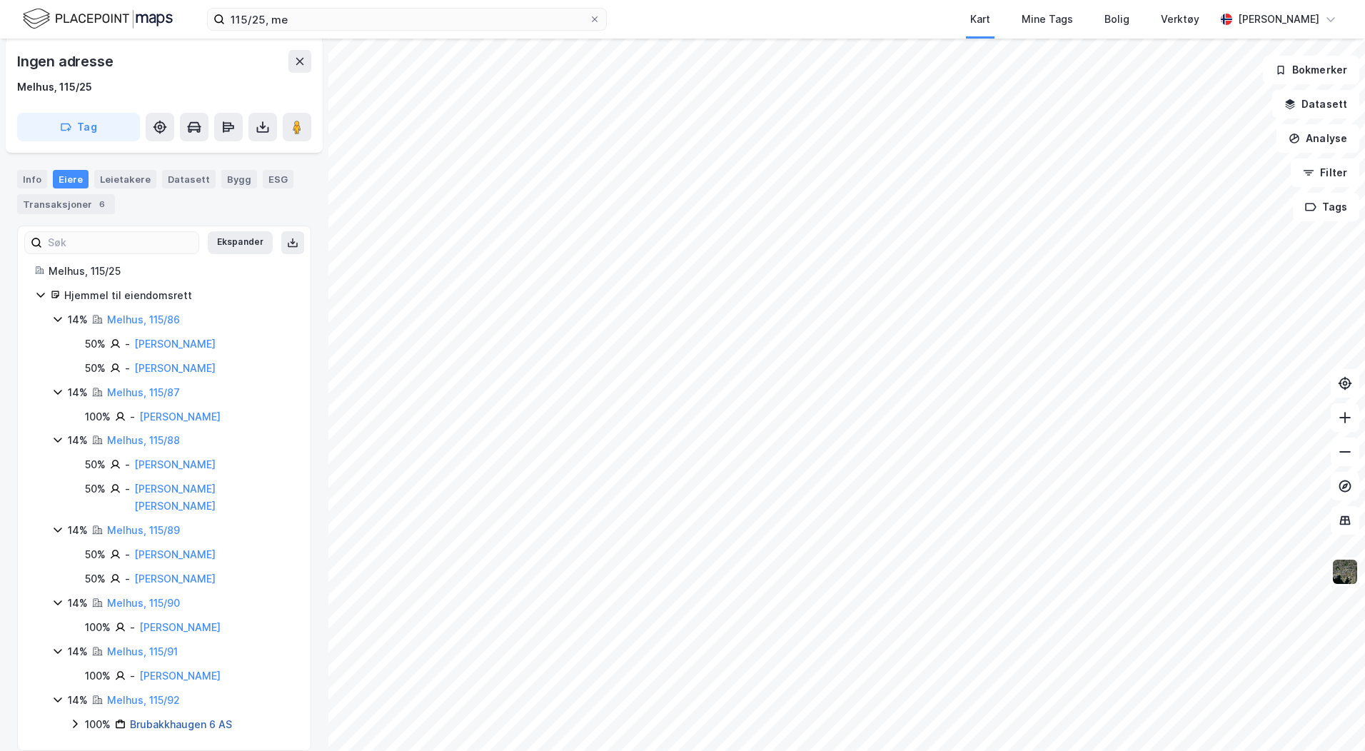
click at [207, 718] on link "Brubakkhaugen 6 AS" at bounding box center [181, 724] width 102 height 12
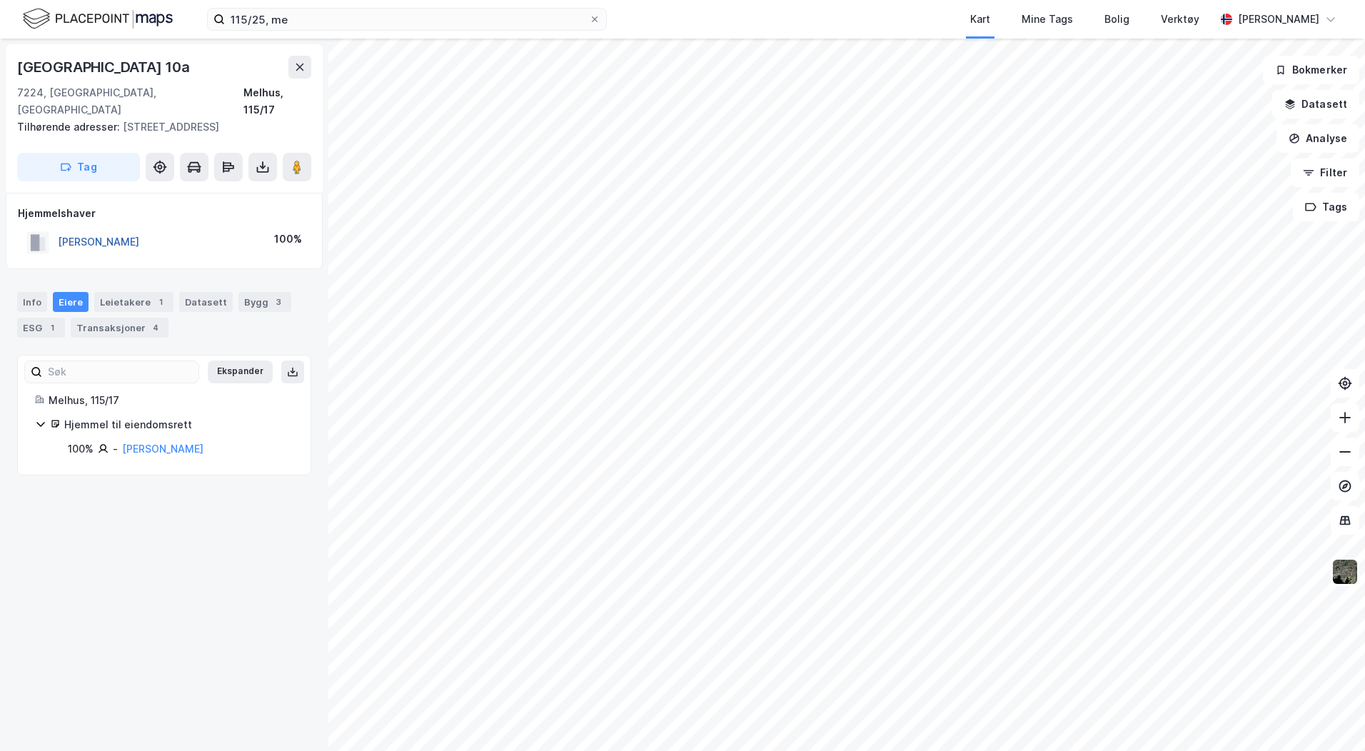
click at [0, 0] on button "[PERSON_NAME]" at bounding box center [0, 0] width 0 height 0
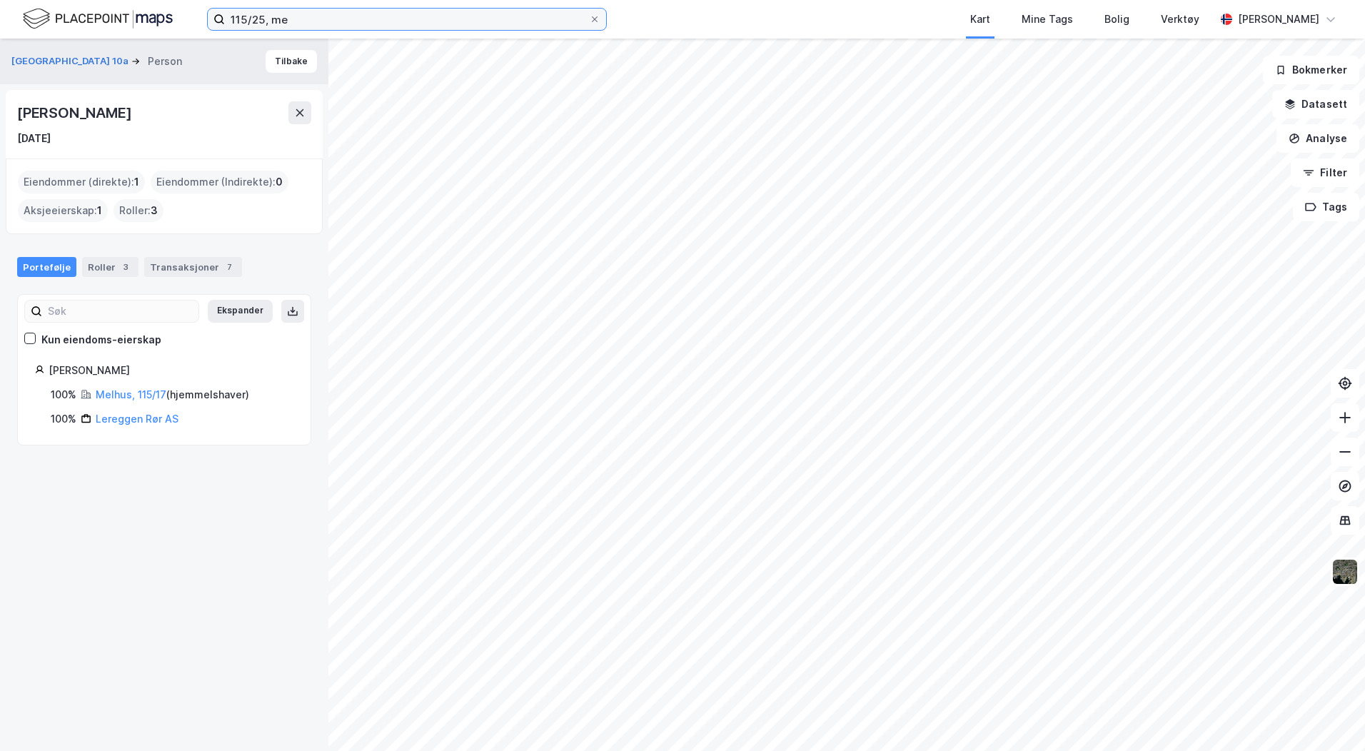
click at [296, 16] on input "115/25, me" at bounding box center [407, 19] width 364 height 21
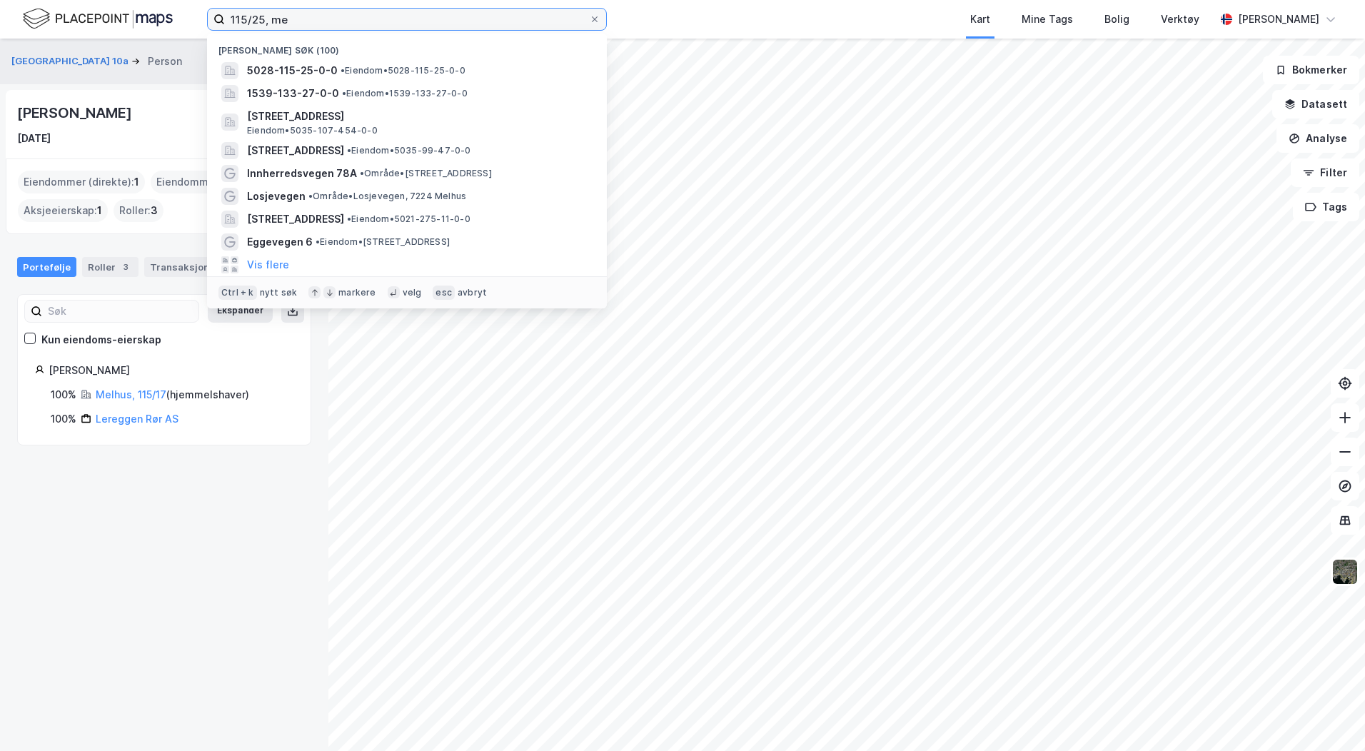
click at [296, 16] on input "115/25, me" at bounding box center [407, 19] width 364 height 21
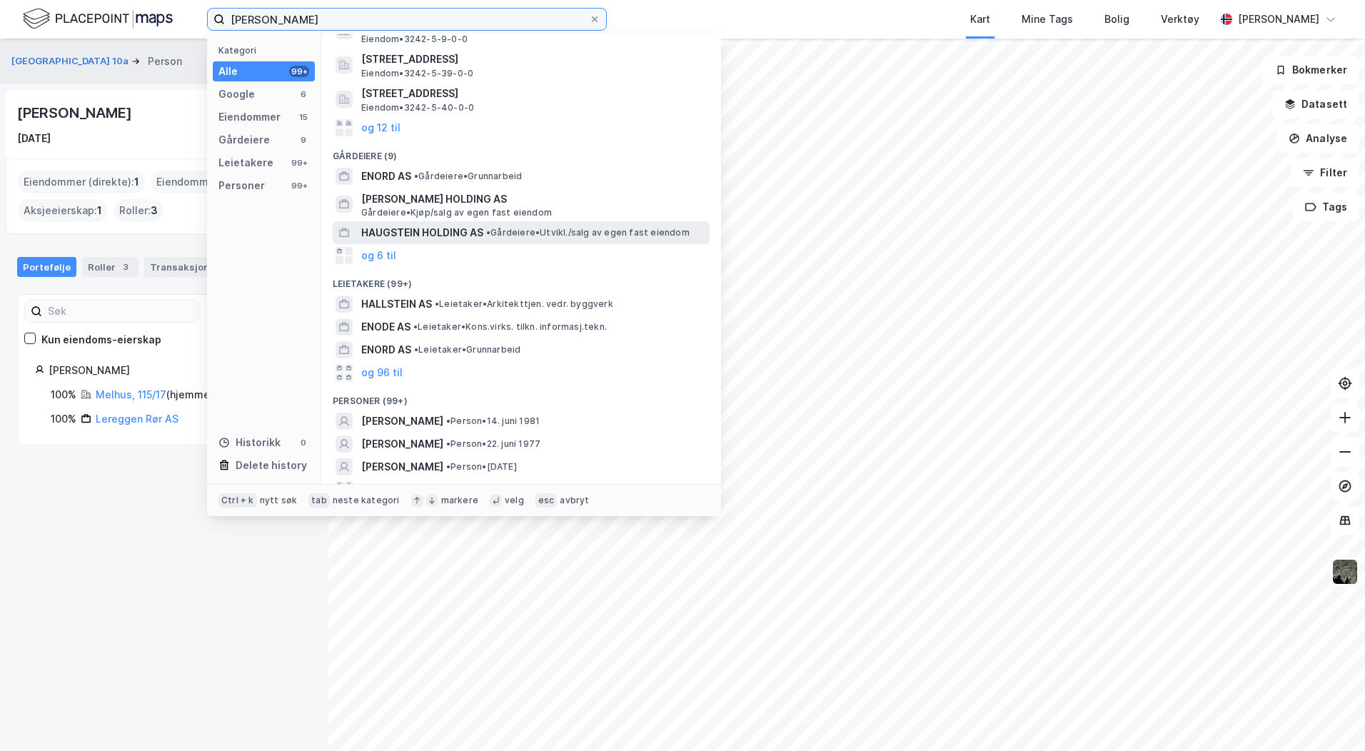
scroll to position [180, 0]
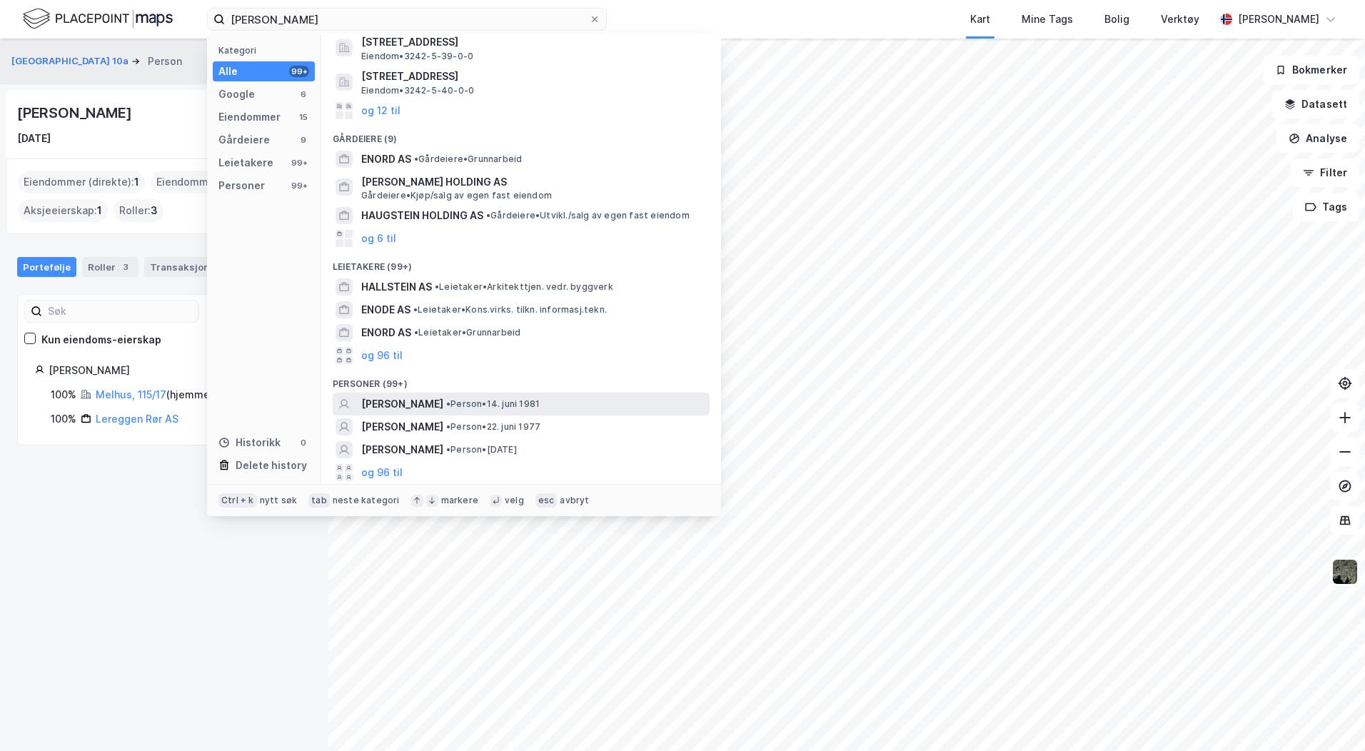
click at [443, 406] on span "[PERSON_NAME]" at bounding box center [402, 404] width 82 height 17
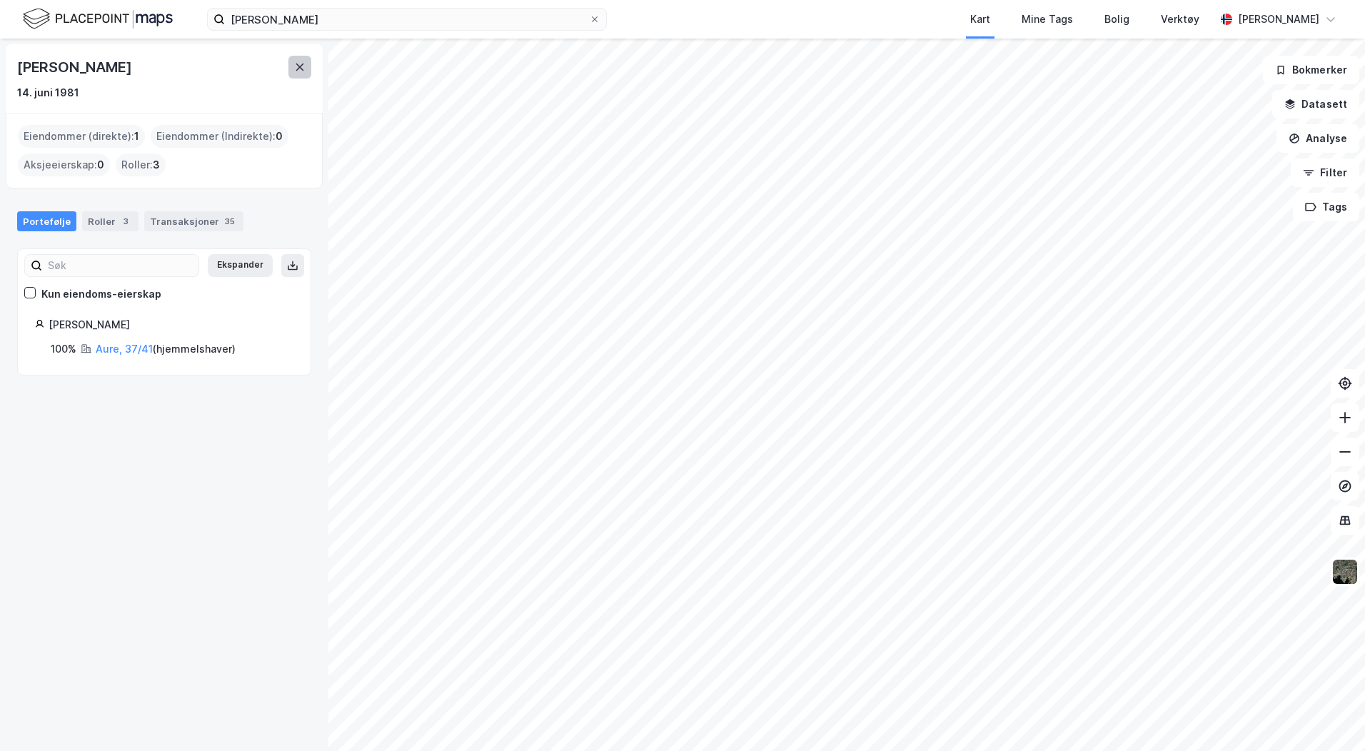
click at [310, 70] on button at bounding box center [299, 67] width 23 height 23
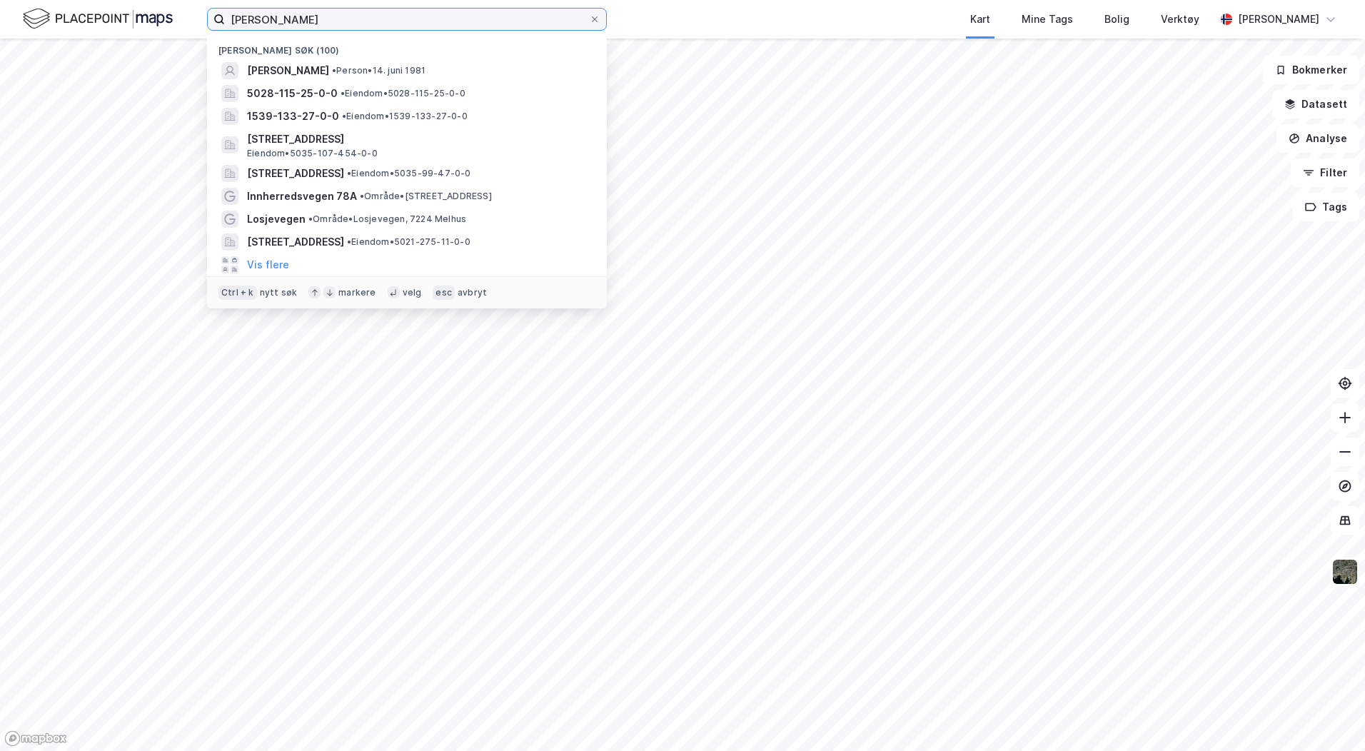
drag, startPoint x: 271, startPoint y: 21, endPoint x: 196, endPoint y: 24, distance: 75.0
click at [196, 24] on div "[PERSON_NAME] søk (100) [PERSON_NAME] • Person • [DATE] 5028-115-25-0-0 • Eiend…" at bounding box center [682, 19] width 1365 height 39
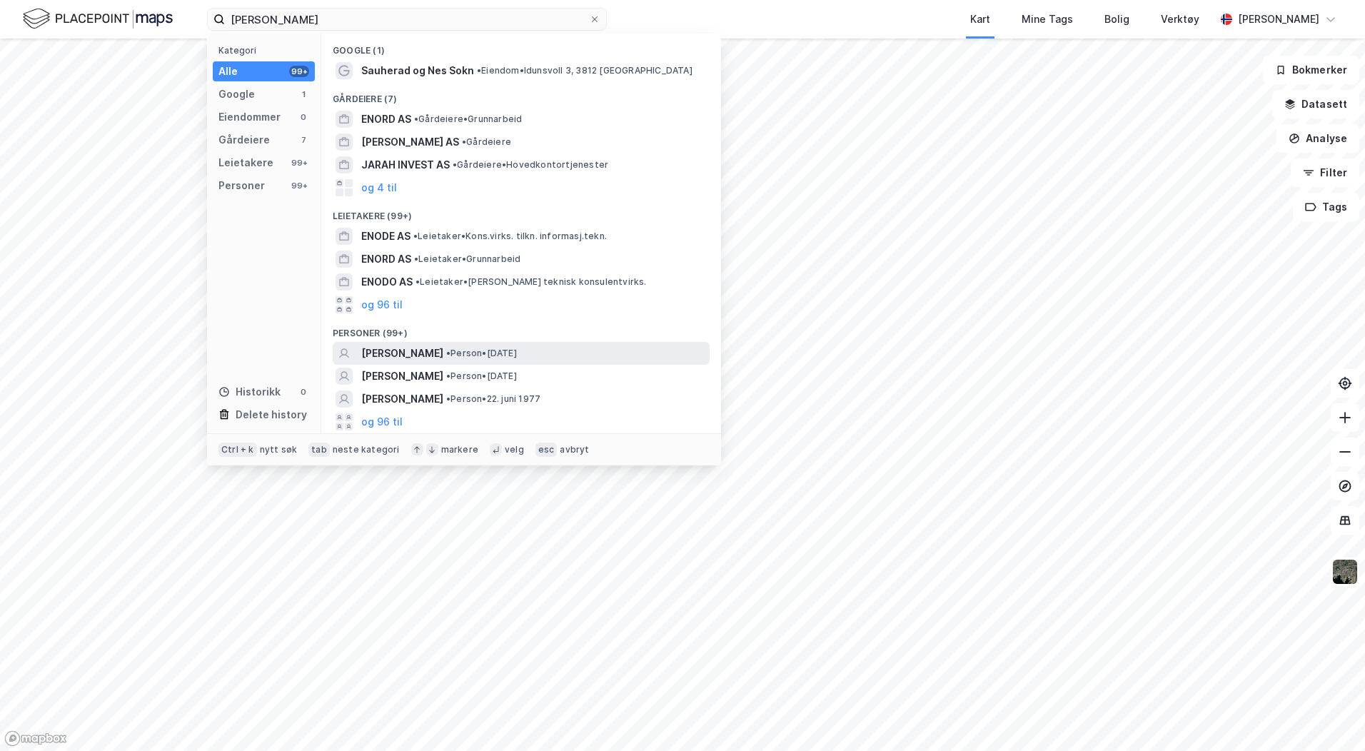
click at [443, 356] on span "[PERSON_NAME]" at bounding box center [402, 353] width 82 height 17
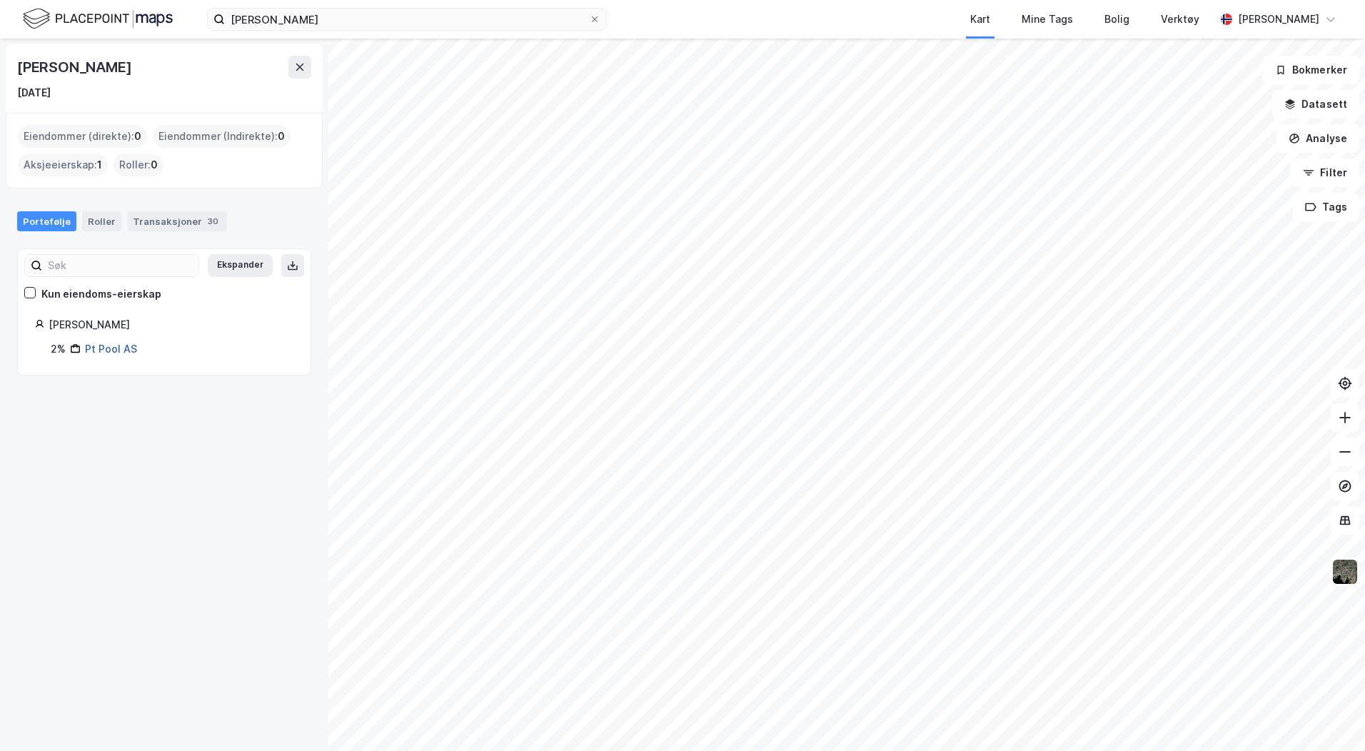
click at [105, 353] on link "Pt Pool AS" at bounding box center [111, 349] width 52 height 12
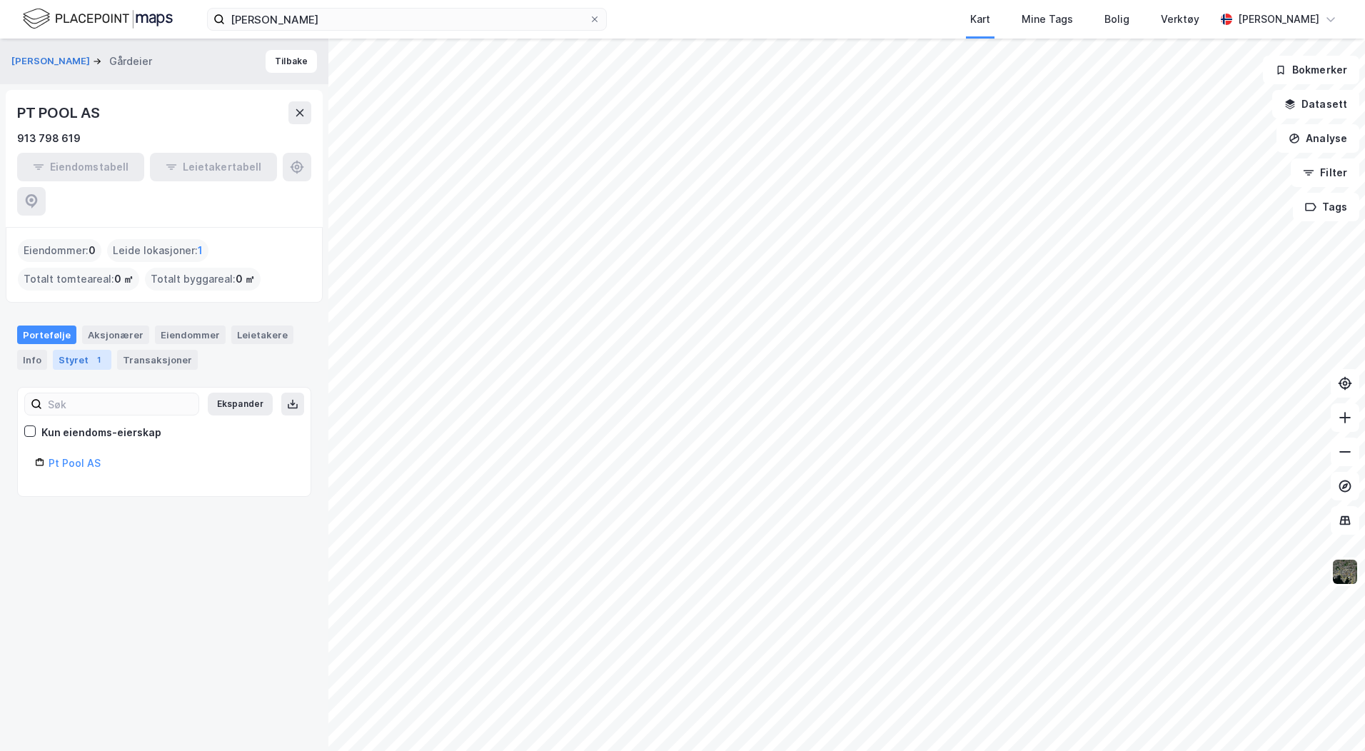
click at [84, 350] on div "Styret 1" at bounding box center [82, 360] width 59 height 20
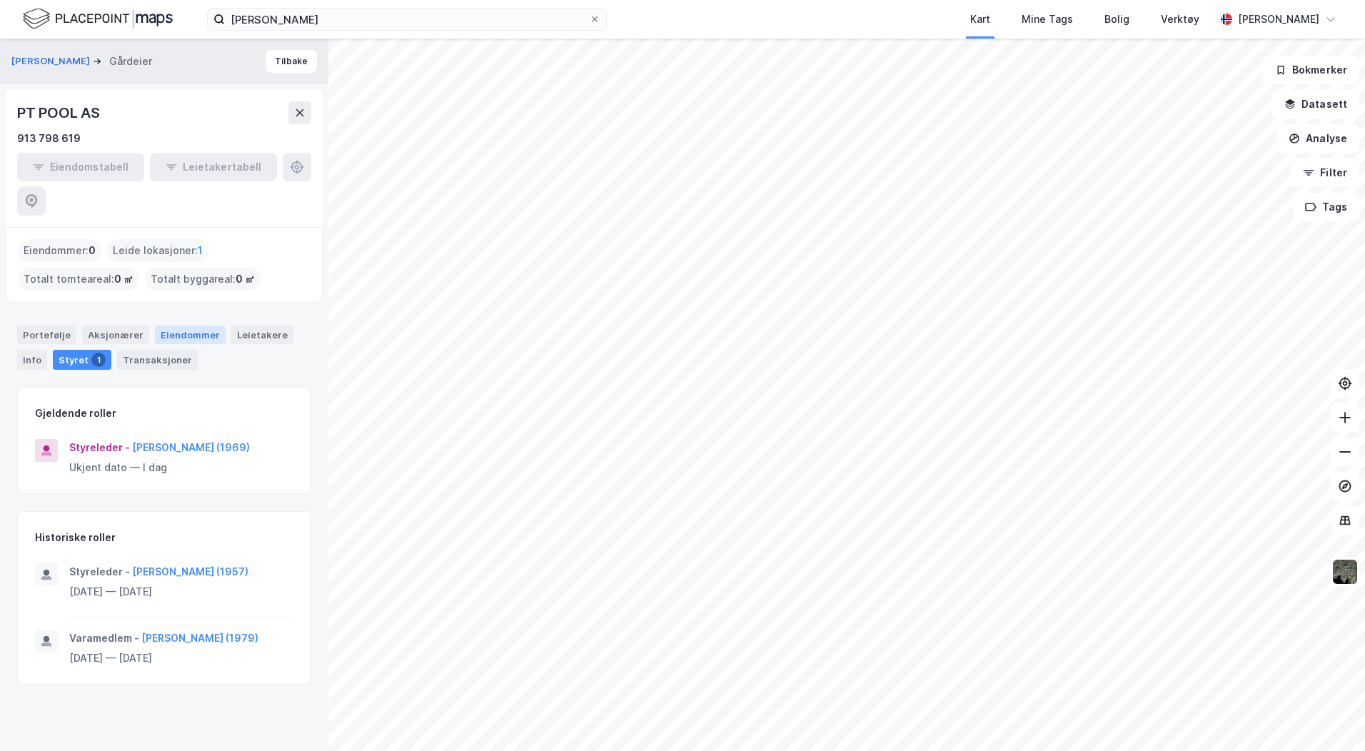
click at [205, 326] on div "Eiendommer" at bounding box center [190, 335] width 71 height 19
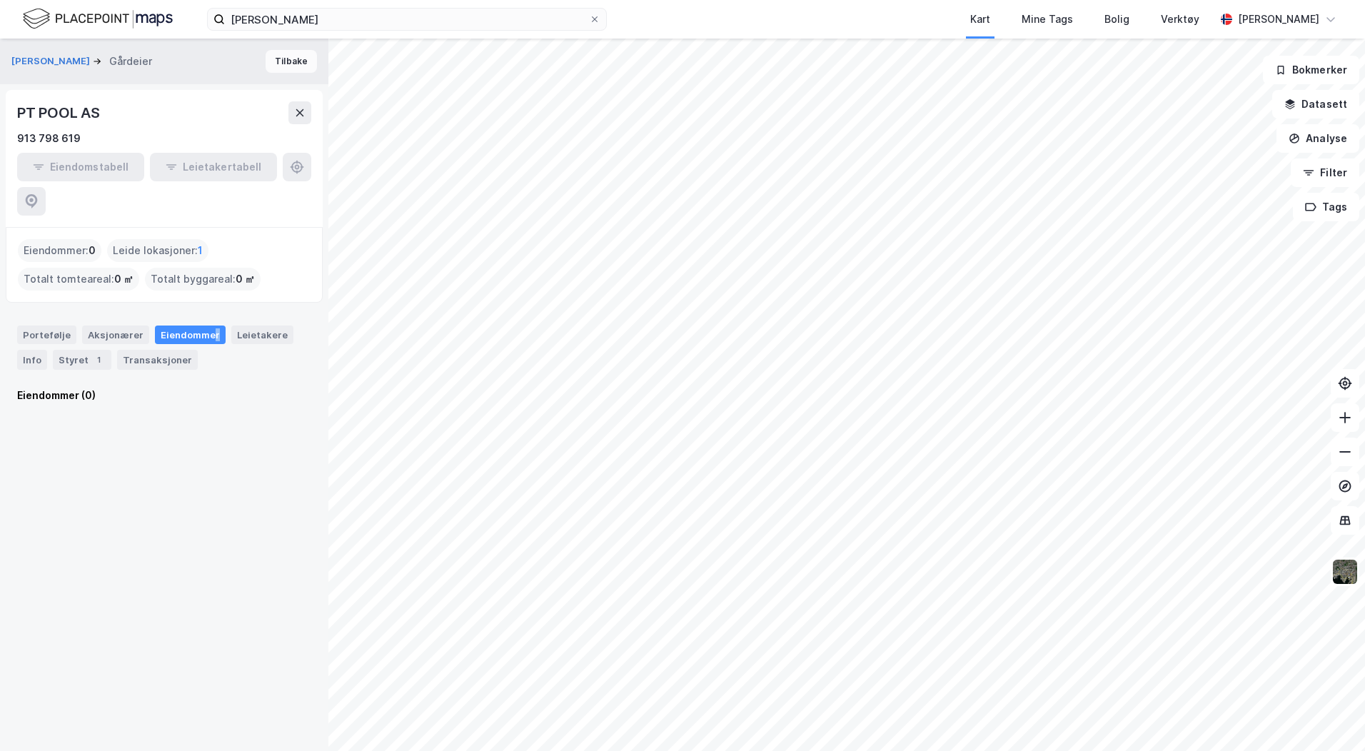
drag, startPoint x: 205, startPoint y: 297, endPoint x: 289, endPoint y: 66, distance: 245.5
click at [289, 66] on button "Tilbake" at bounding box center [291, 61] width 51 height 23
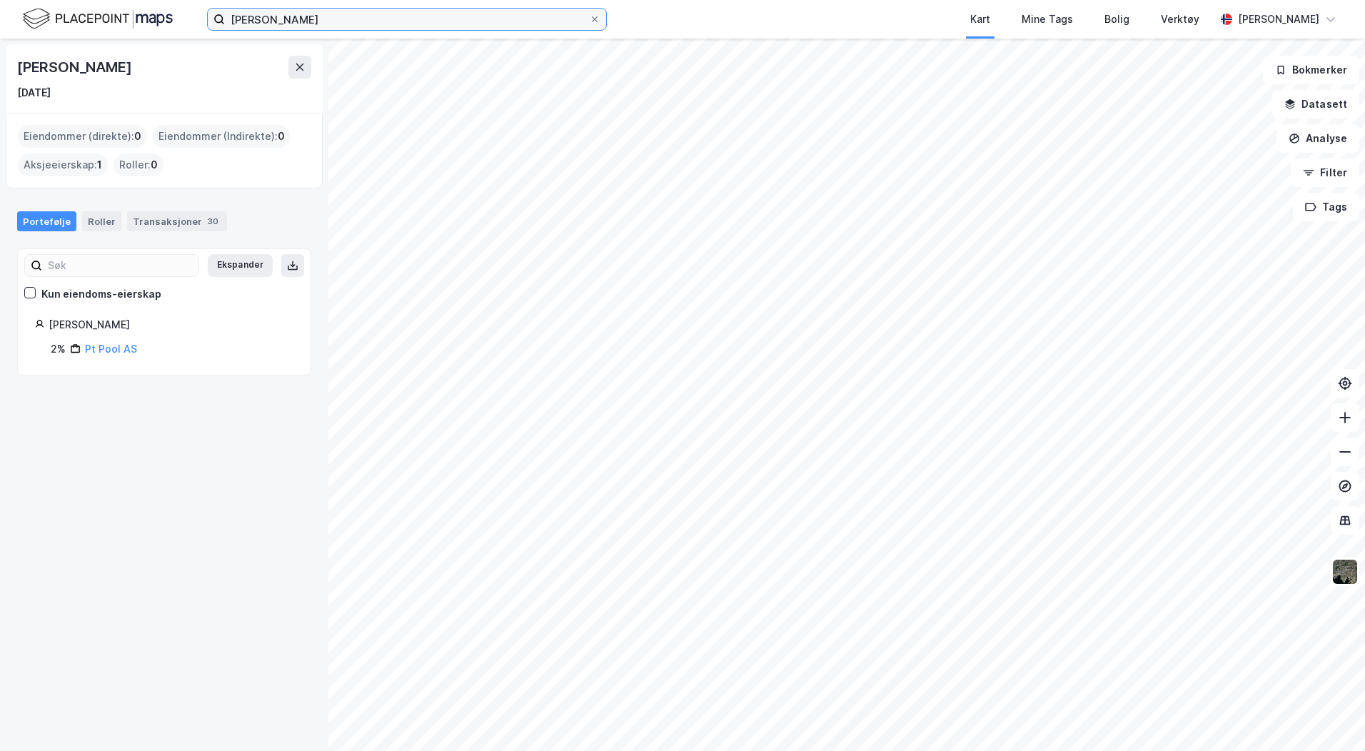
click at [271, 22] on input "[PERSON_NAME]" at bounding box center [407, 19] width 364 height 21
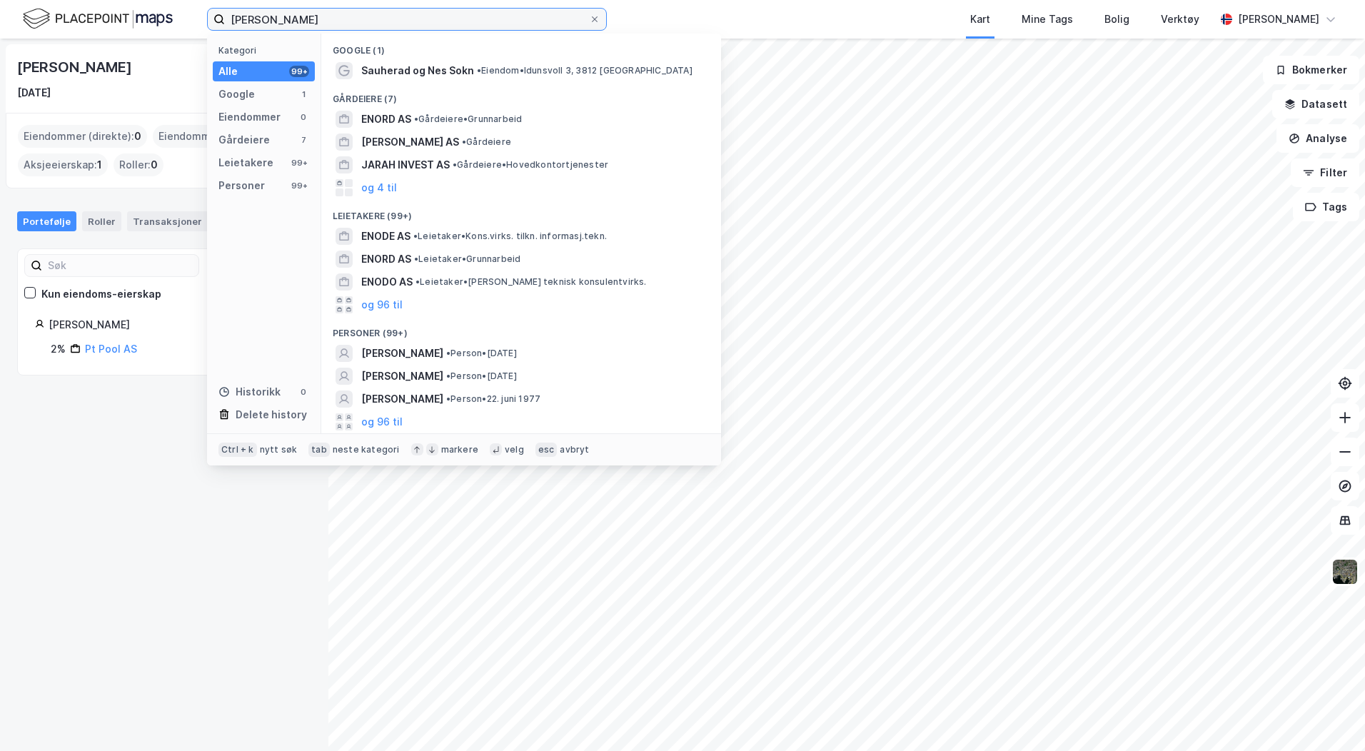
click at [271, 22] on input "[PERSON_NAME]" at bounding box center [407, 19] width 364 height 21
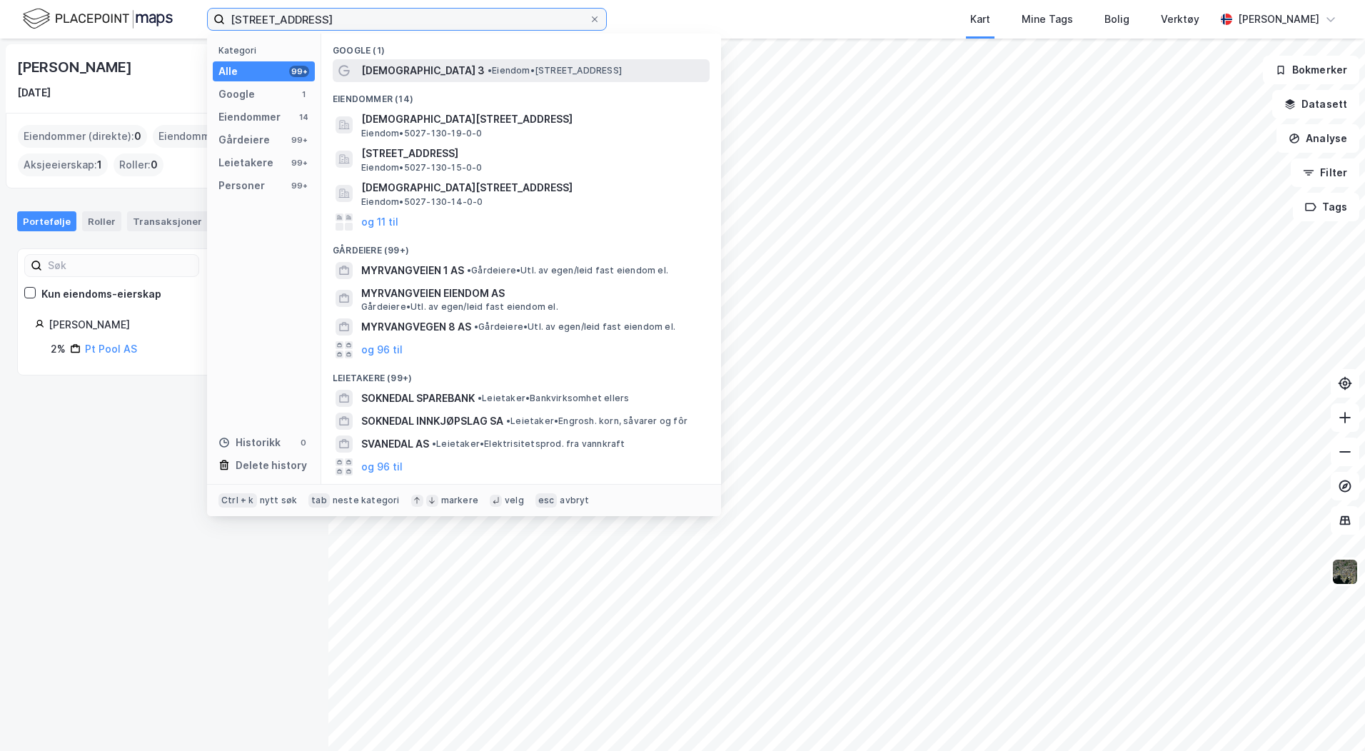
type input "[STREET_ADDRESS]"
click at [439, 65] on div "[DEMOGRAPHIC_DATA] 3 • Eiendom • [STREET_ADDRESS]" at bounding box center [534, 70] width 346 height 17
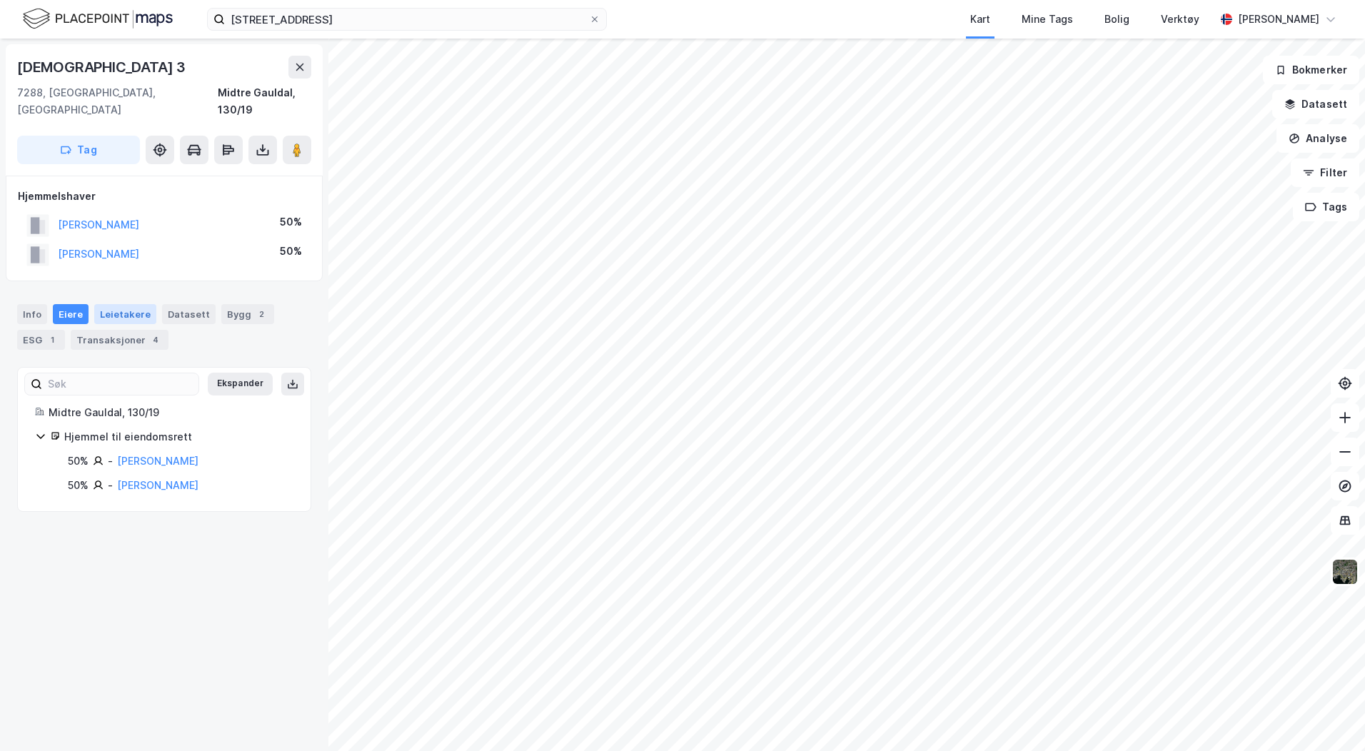
click at [134, 304] on div "Leietakere" at bounding box center [125, 314] width 62 height 20
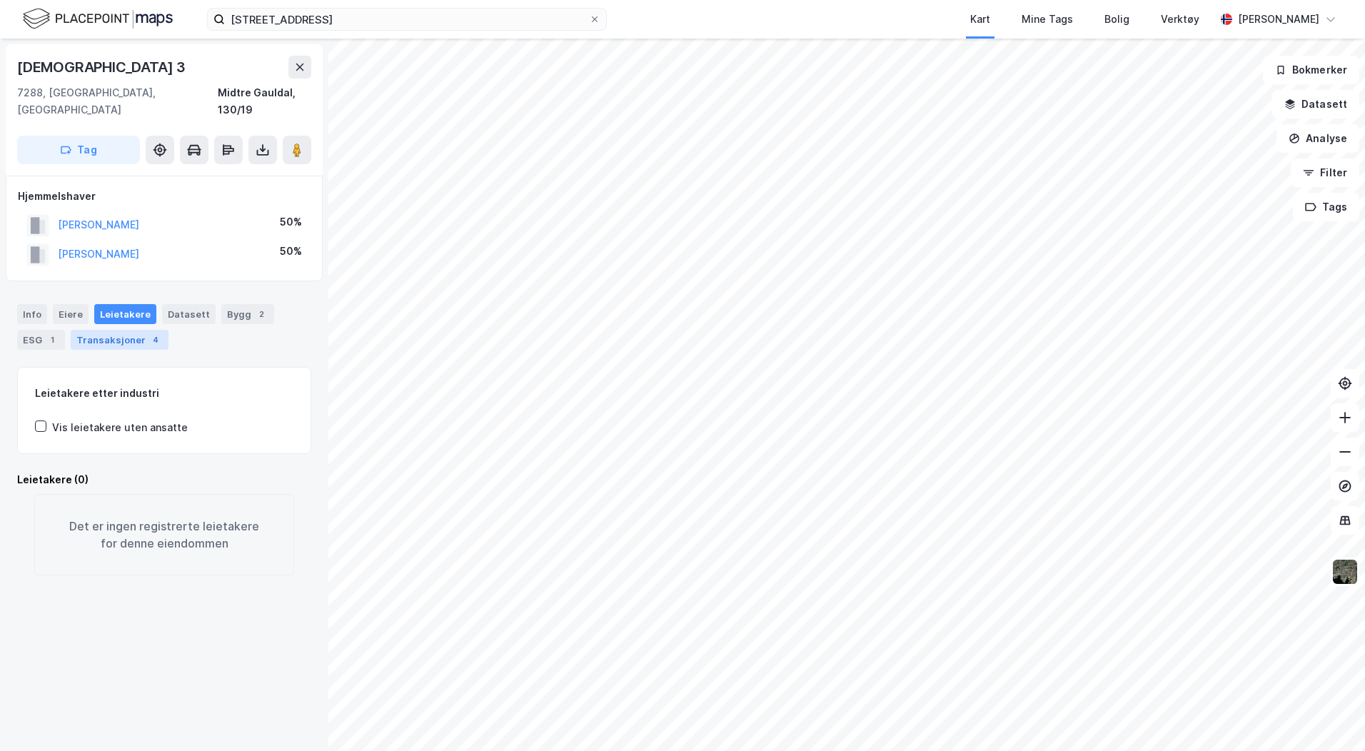
click at [142, 331] on div "Transaksjoner 4" at bounding box center [120, 340] width 98 height 20
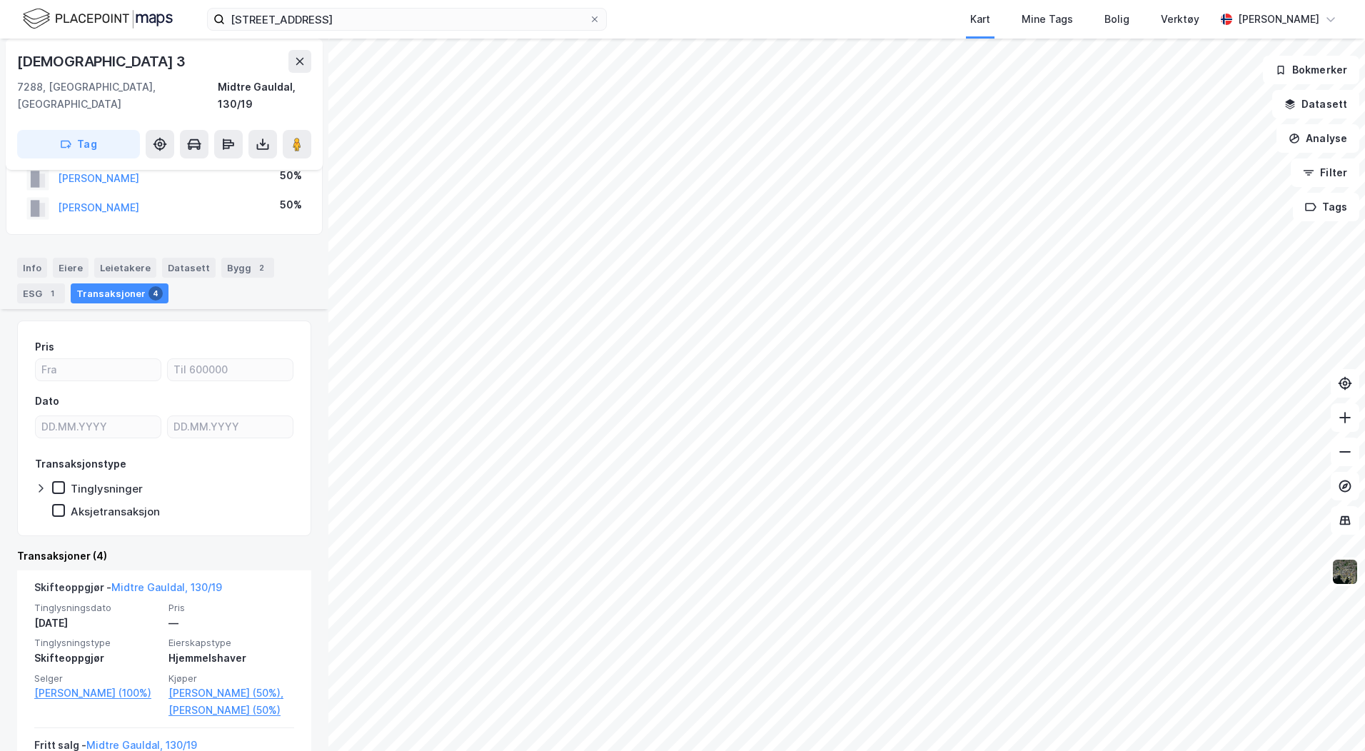
scroll to position [31, 0]
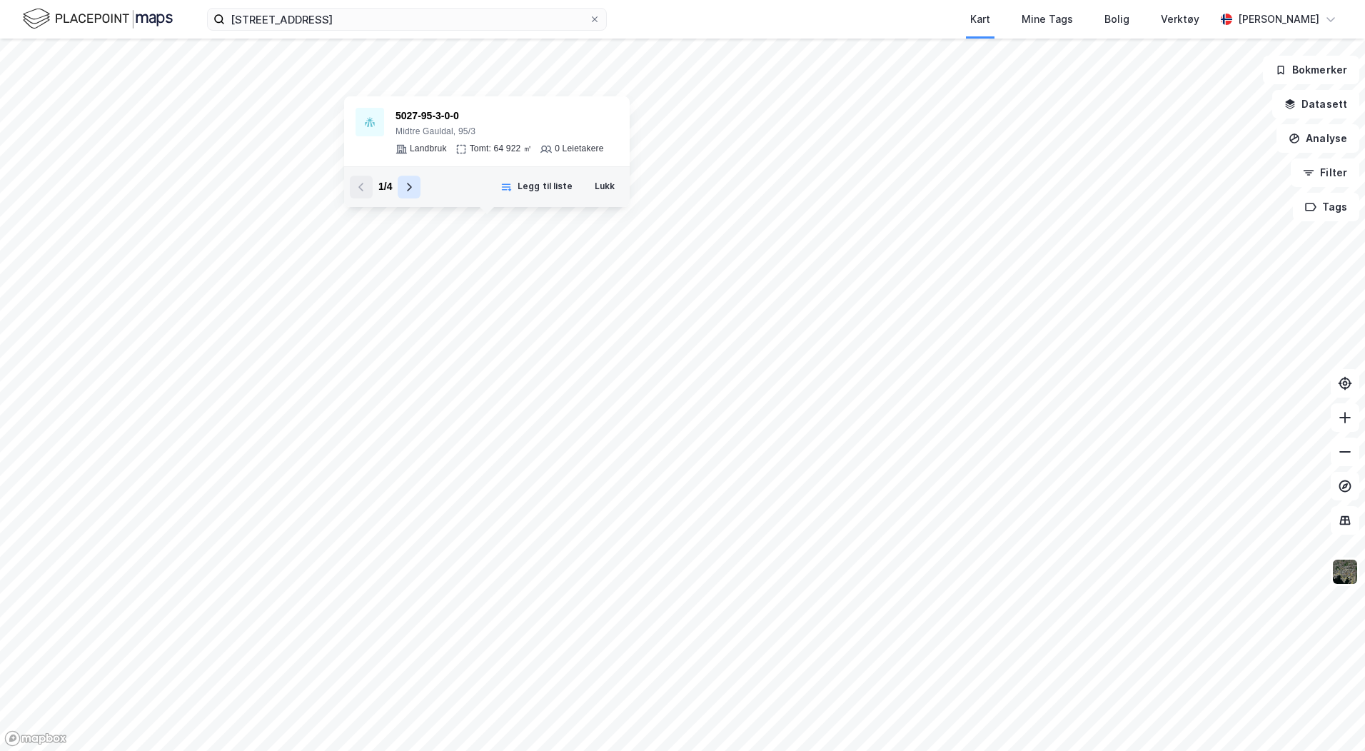
click at [402, 190] on button at bounding box center [409, 187] width 23 height 23
click at [404, 189] on icon at bounding box center [408, 186] width 11 height 11
click at [362, 189] on icon at bounding box center [360, 187] width 5 height 9
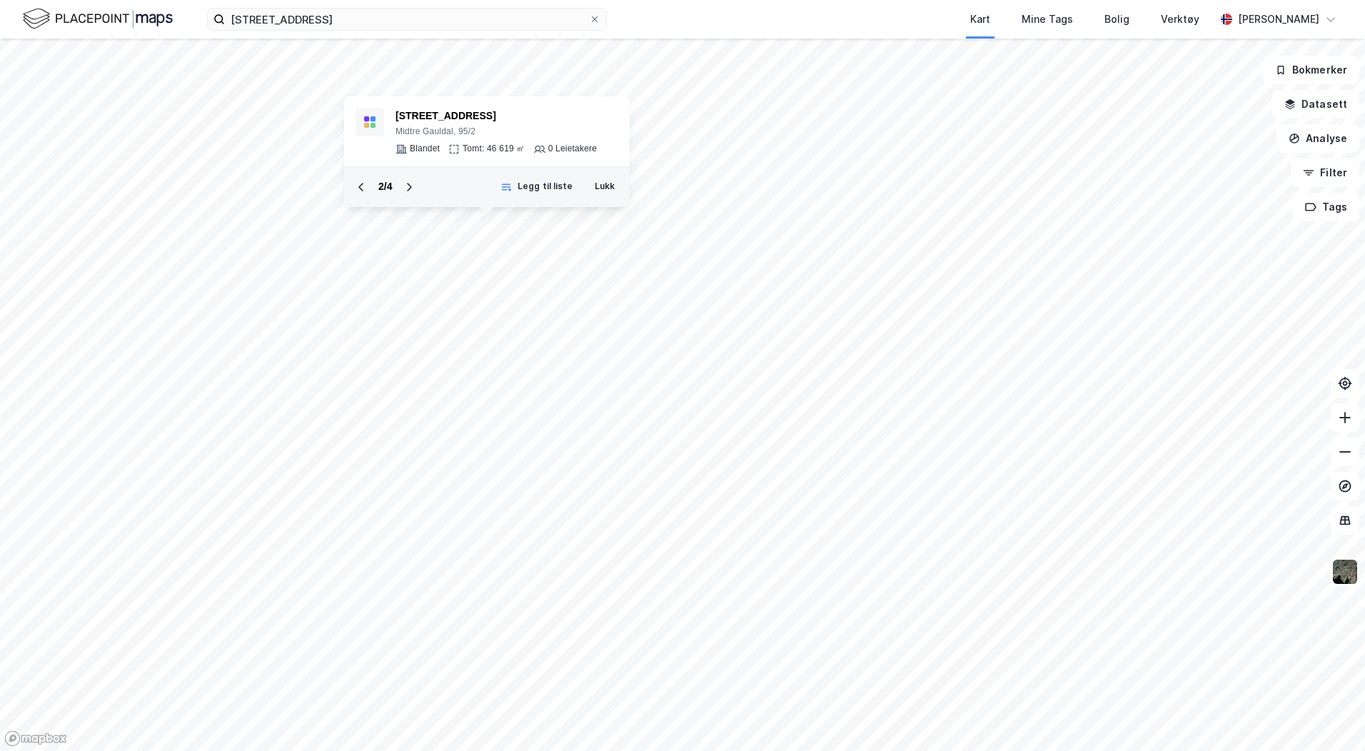
click at [362, 189] on icon at bounding box center [360, 187] width 5 height 9
click at [399, 188] on button at bounding box center [409, 187] width 23 height 23
click at [436, 116] on div "5027-95-4-0-0" at bounding box center [500, 116] width 208 height 17
